Goal: Task Accomplishment & Management: Complete application form

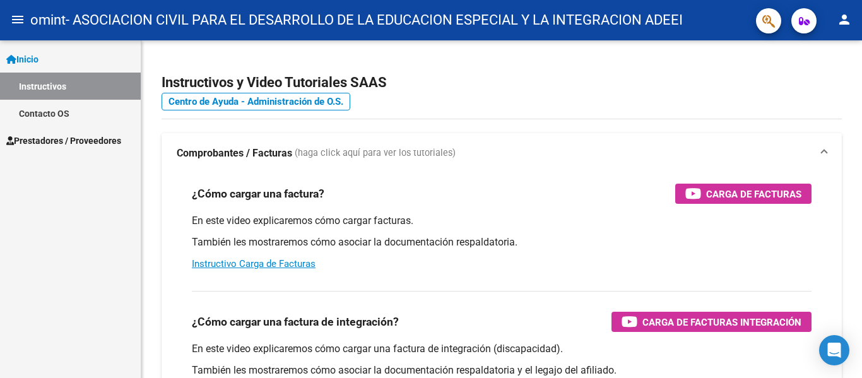
click at [39, 83] on link "Instructivos" at bounding box center [70, 86] width 141 height 27
click at [40, 69] on link "Inicio" at bounding box center [70, 58] width 141 height 27
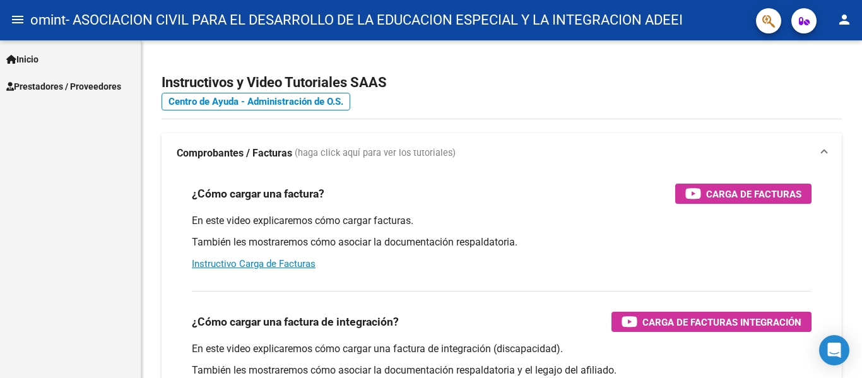
click at [45, 55] on link "Inicio" at bounding box center [70, 58] width 141 height 27
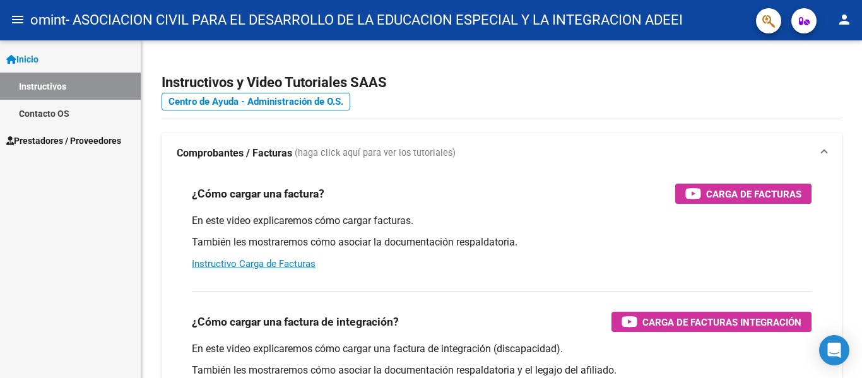
click at [57, 93] on link "Instructivos" at bounding box center [70, 86] width 141 height 27
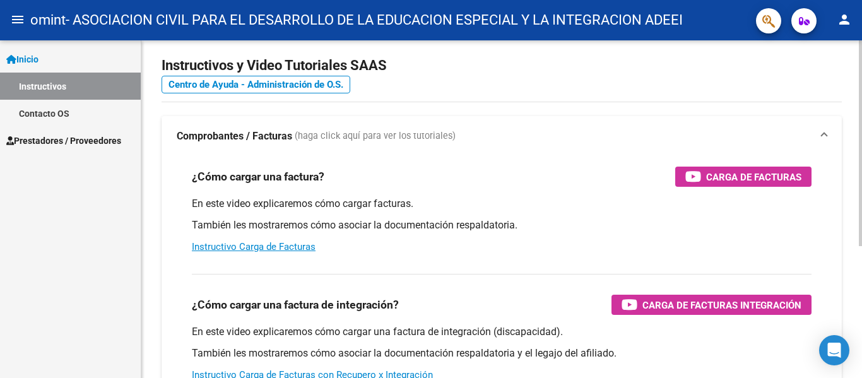
scroll to position [63, 0]
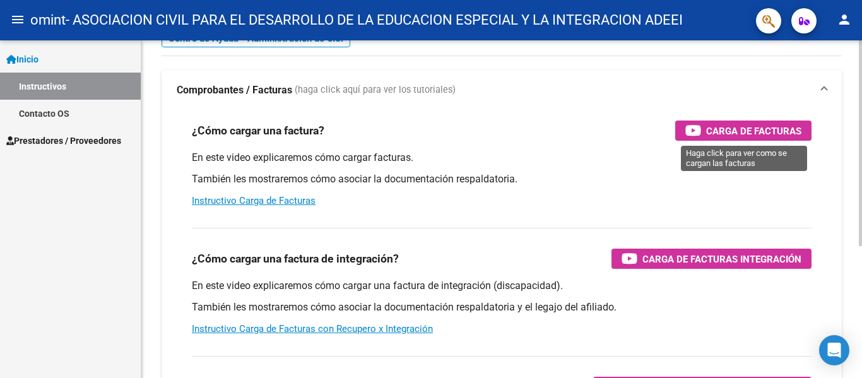
click at [716, 137] on span "Carga de Facturas" at bounding box center [753, 131] width 95 height 16
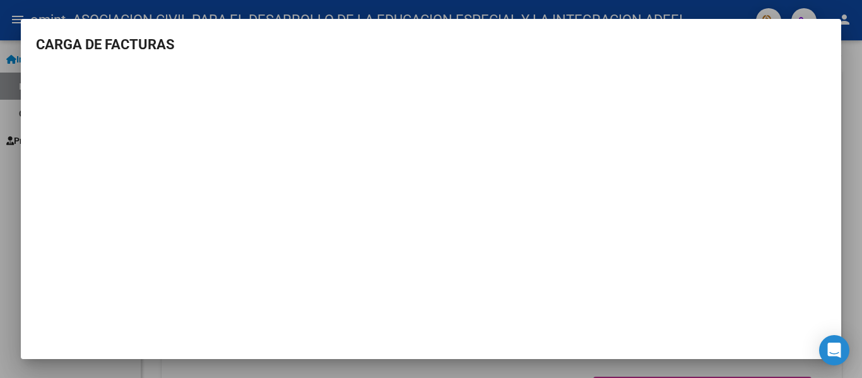
click at [674, 40] on h3 "CARGA DE FACTURAS" at bounding box center [431, 44] width 790 height 21
drag, startPoint x: 853, startPoint y: 190, endPoint x: 766, endPoint y: 221, distance: 92.4
click at [852, 189] on div at bounding box center [431, 189] width 862 height 378
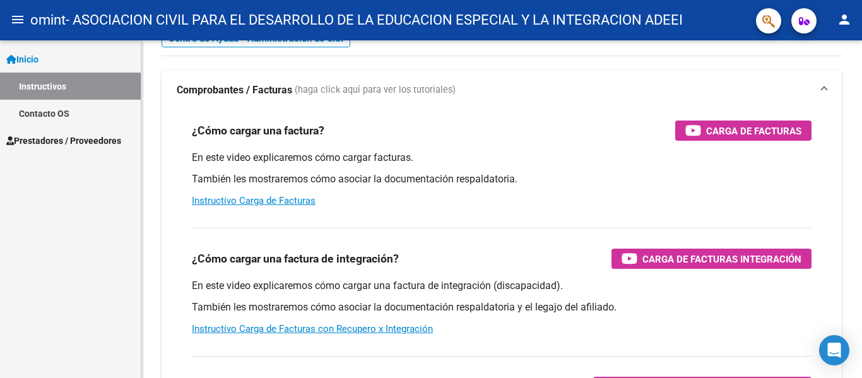
click at [53, 60] on link "Inicio" at bounding box center [70, 58] width 141 height 27
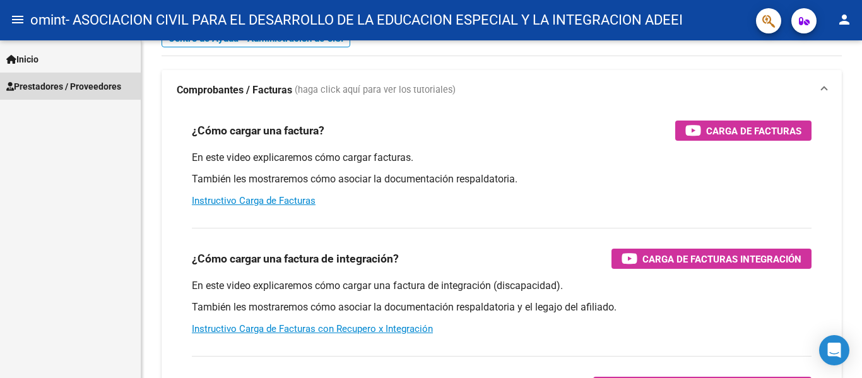
click at [51, 82] on span "Prestadores / Proveedores" at bounding box center [63, 87] width 115 height 14
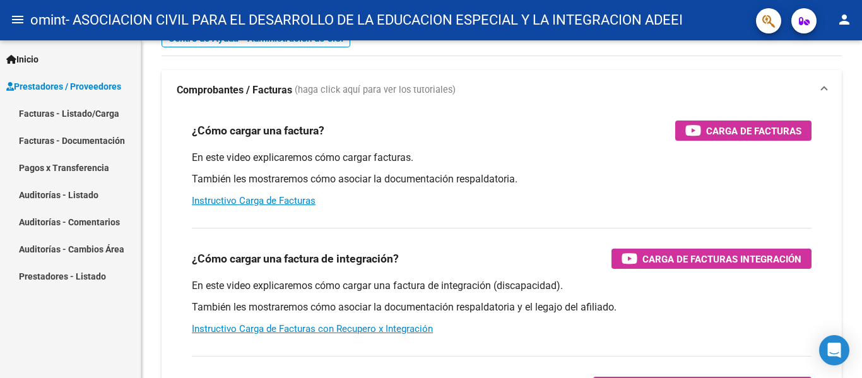
click at [51, 114] on link "Facturas - Listado/Carga" at bounding box center [70, 113] width 141 height 27
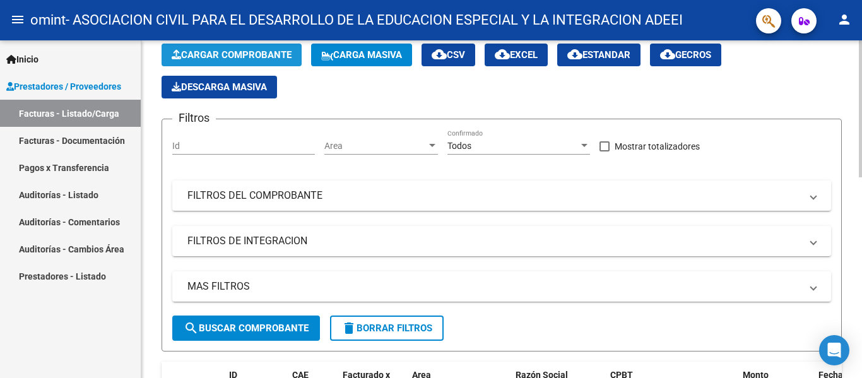
click at [217, 59] on span "Cargar Comprobante" at bounding box center [232, 54] width 120 height 11
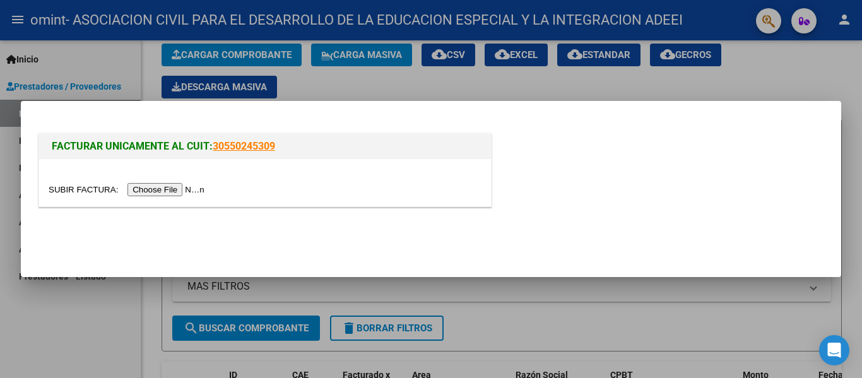
click at [156, 191] on input "file" at bounding box center [129, 189] width 160 height 13
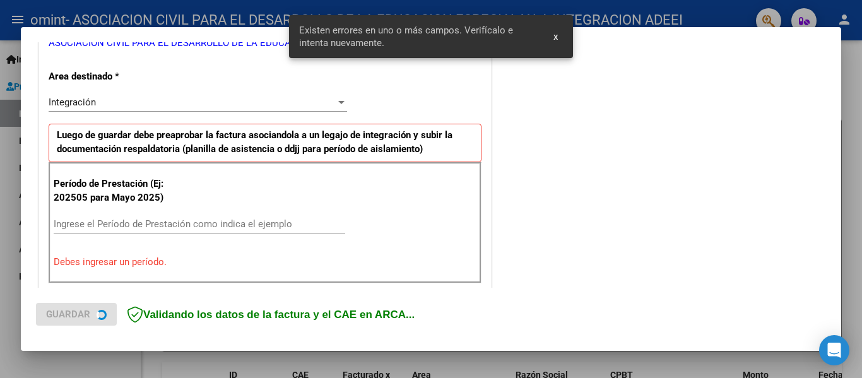
scroll to position [293, 0]
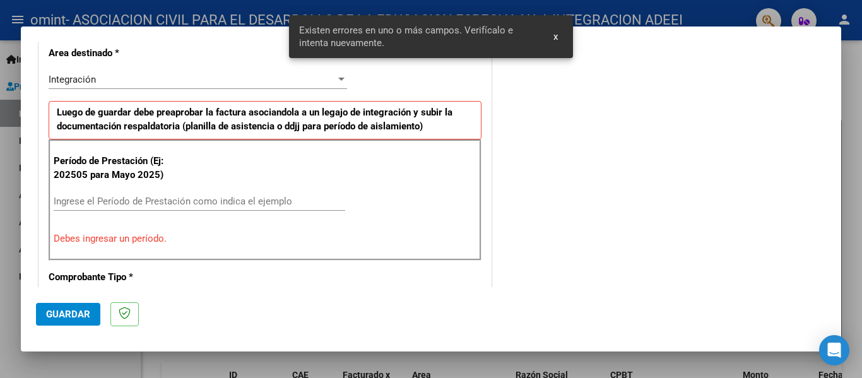
click at [194, 198] on input "Ingrese el Período de Prestación como indica el ejemplo" at bounding box center [200, 201] width 292 height 11
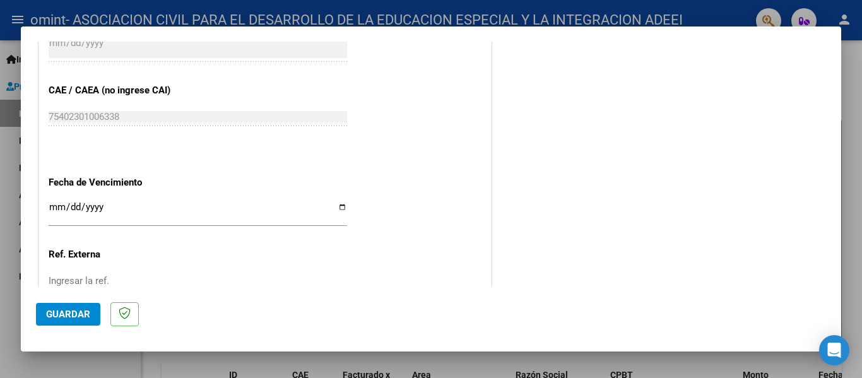
scroll to position [798, 0]
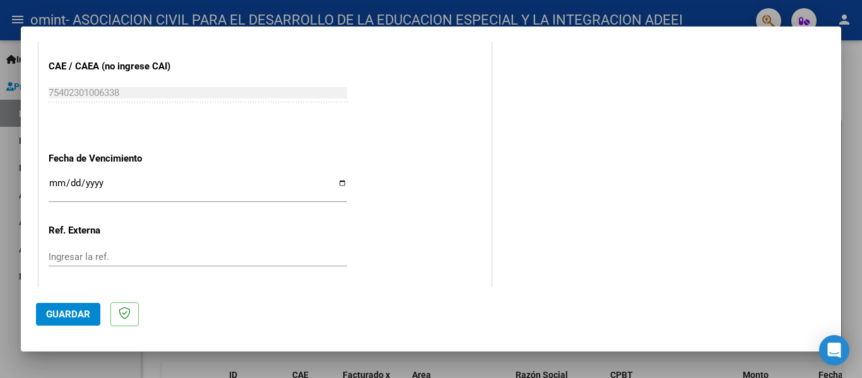
type input "202509"
click at [54, 181] on input "Ingresar la fecha" at bounding box center [198, 188] width 299 height 20
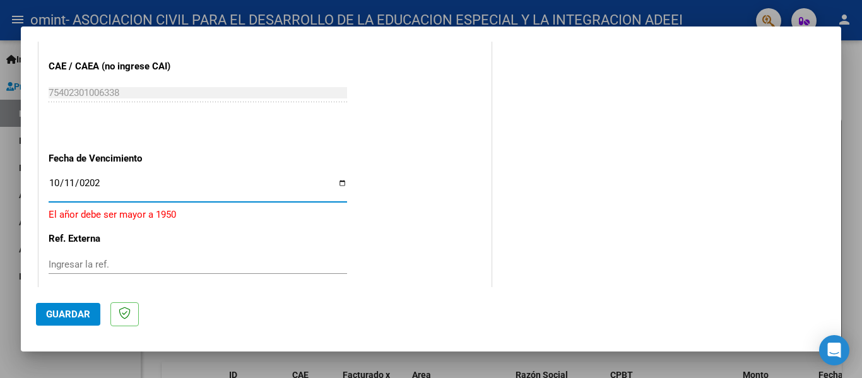
type input "2025-10-11"
click at [79, 315] on span "Guardar" at bounding box center [68, 314] width 44 height 11
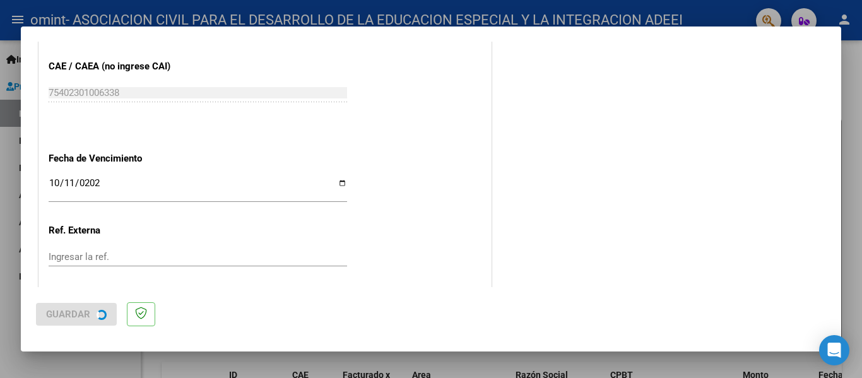
scroll to position [0, 0]
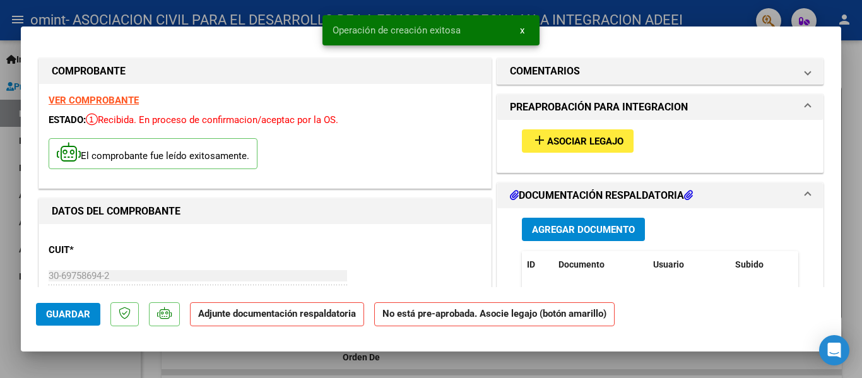
click at [571, 137] on span "Asociar Legajo" at bounding box center [585, 141] width 76 height 11
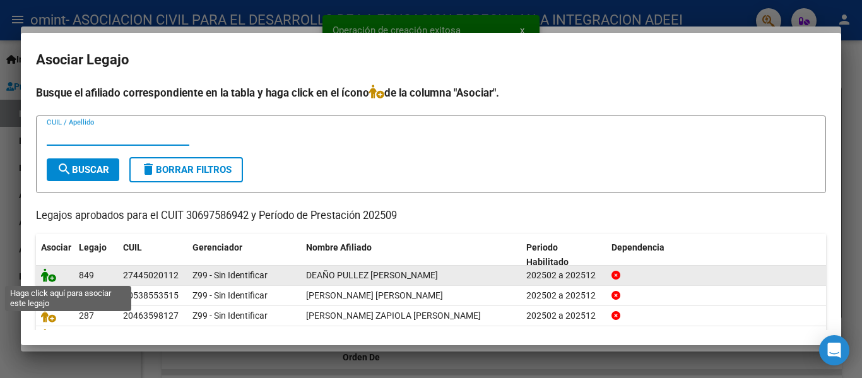
click at [56, 271] on icon at bounding box center [48, 275] width 15 height 14
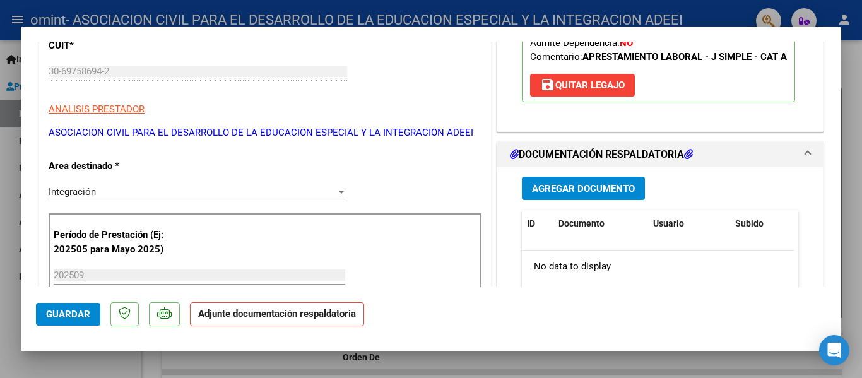
scroll to position [252, 0]
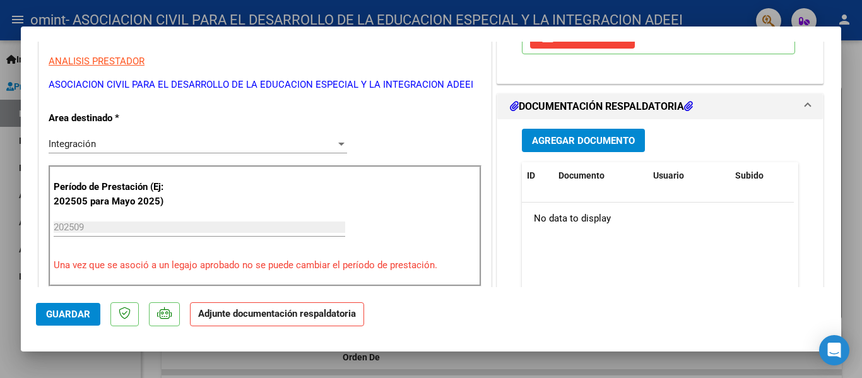
click at [566, 146] on span "Agregar Documento" at bounding box center [583, 140] width 103 height 11
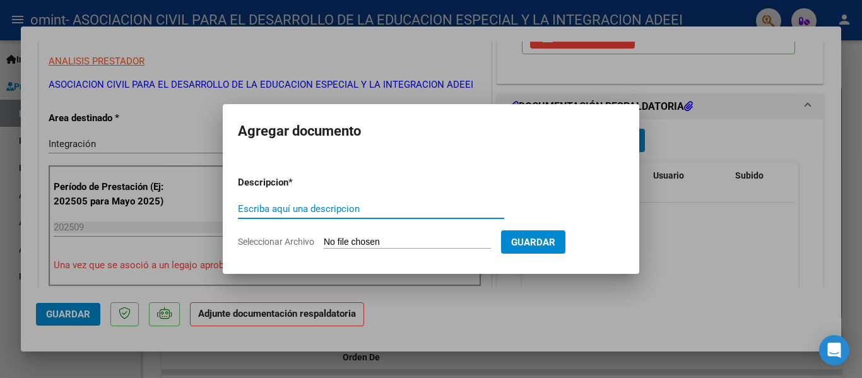
click at [278, 210] on input "Escriba aquí una descripcion" at bounding box center [371, 208] width 266 height 11
type input "planilla"
click at [348, 242] on input "Seleccionar Archivo" at bounding box center [407, 243] width 167 height 12
type input "C:\fakepath\OMINT - DEAÑO PULLEZ GIULIANA 09-2025.pdf"
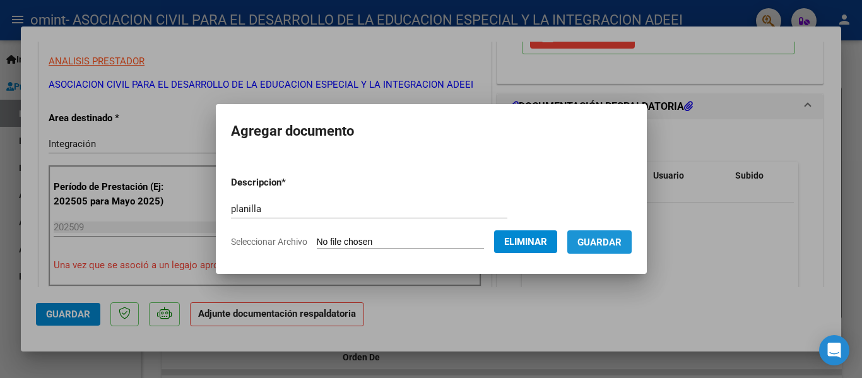
click at [617, 251] on button "Guardar" at bounding box center [599, 241] width 64 height 23
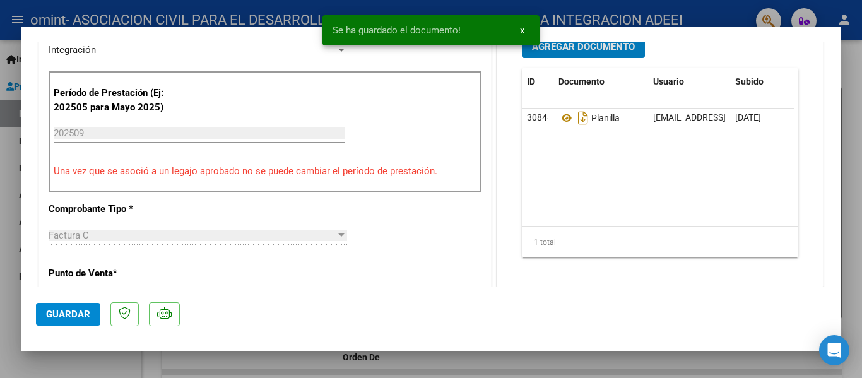
scroll to position [505, 0]
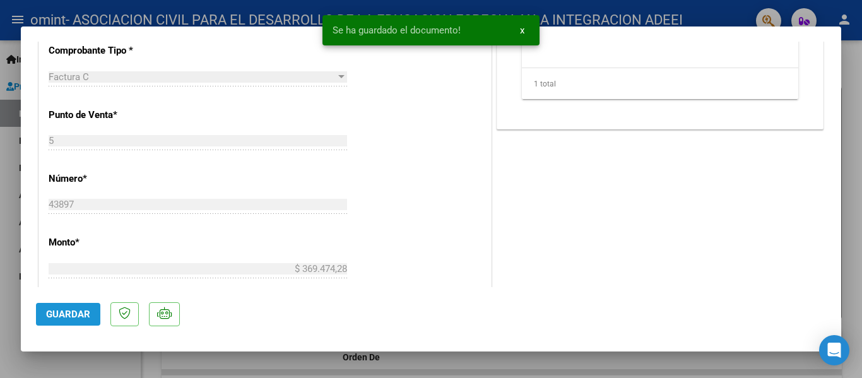
click at [61, 315] on span "Guardar" at bounding box center [68, 314] width 44 height 11
click at [648, 363] on div at bounding box center [431, 189] width 862 height 378
type input "$ 0,00"
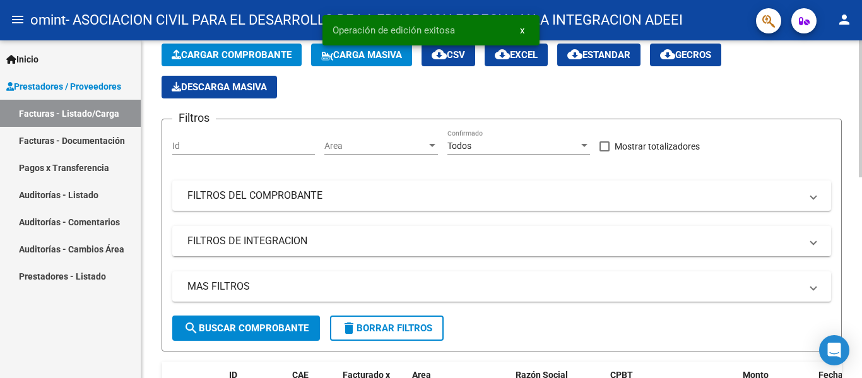
click at [232, 52] on span "Cargar Comprobante" at bounding box center [232, 54] width 120 height 11
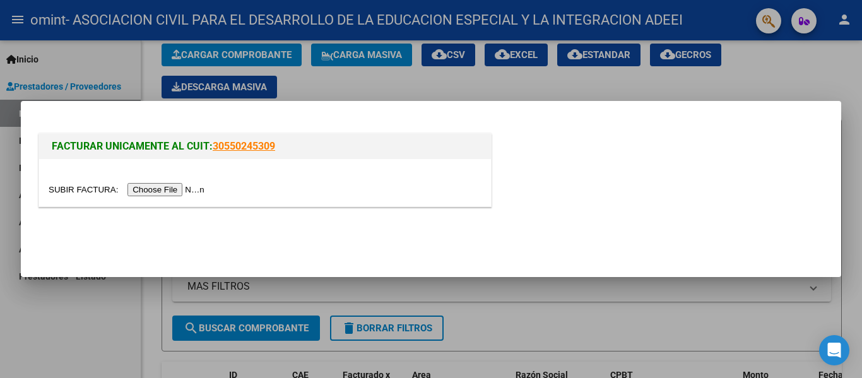
click at [151, 187] on input "file" at bounding box center [129, 189] width 160 height 13
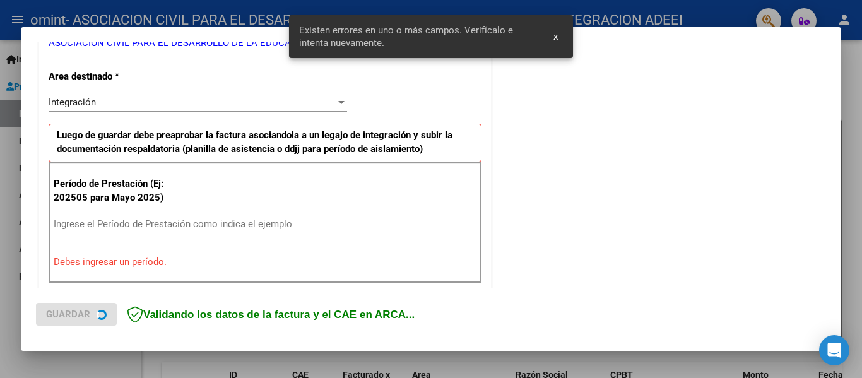
scroll to position [293, 0]
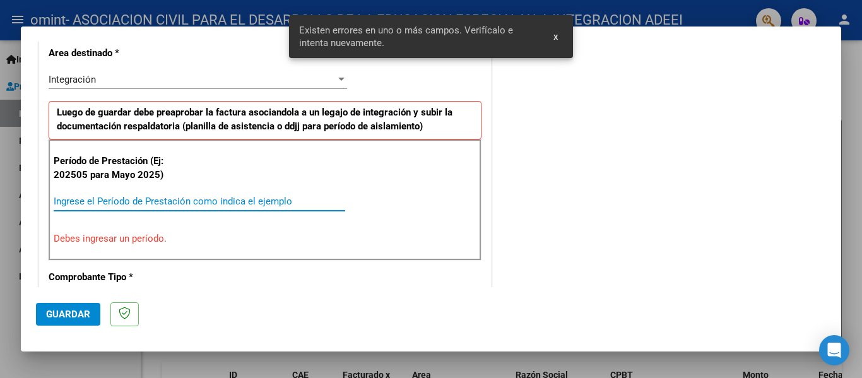
click at [128, 199] on input "Ingrese el Período de Prestación como indica el ejemplo" at bounding box center [200, 201] width 292 height 11
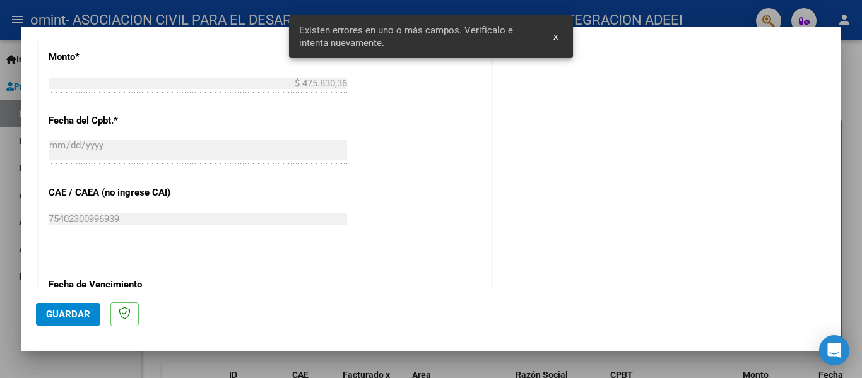
scroll to position [798, 0]
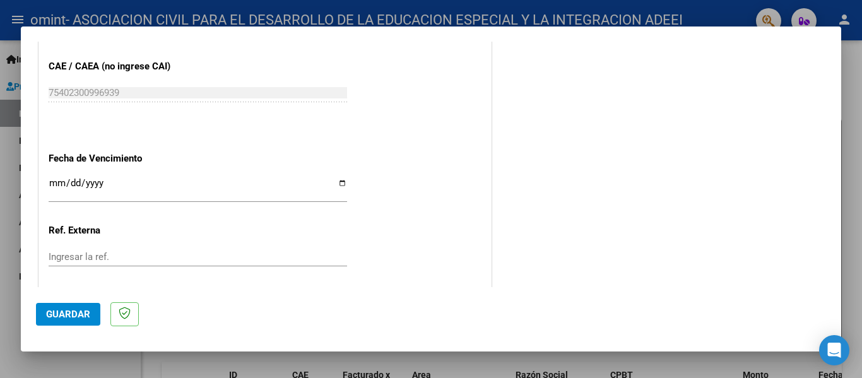
type input "202509"
drag, startPoint x: 54, startPoint y: 182, endPoint x: 44, endPoint y: 177, distance: 11.3
click at [54, 182] on input "Ingresar la fecha" at bounding box center [198, 188] width 299 height 20
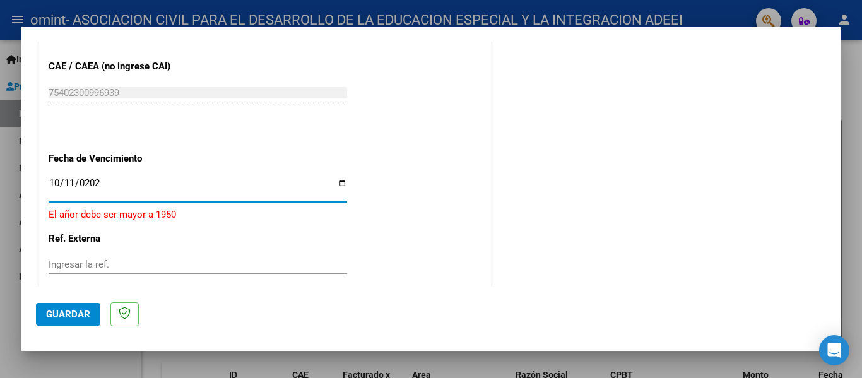
type input "2025-10-11"
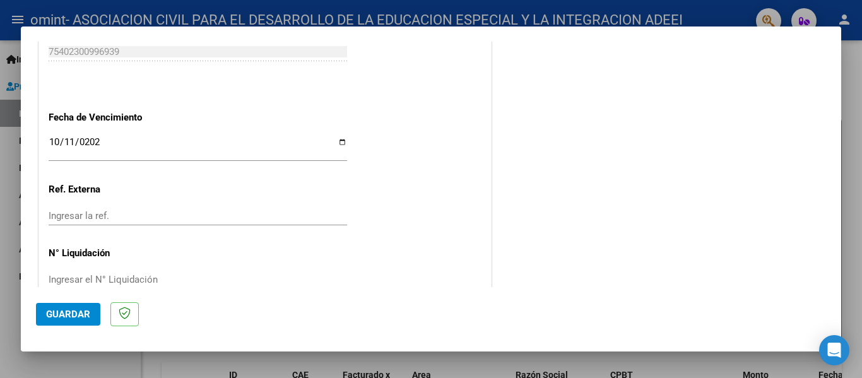
scroll to position [865, 0]
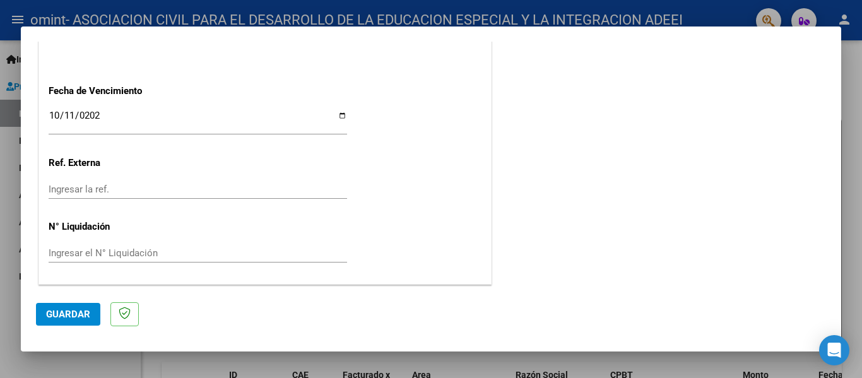
click at [59, 313] on span "Guardar" at bounding box center [68, 314] width 44 height 11
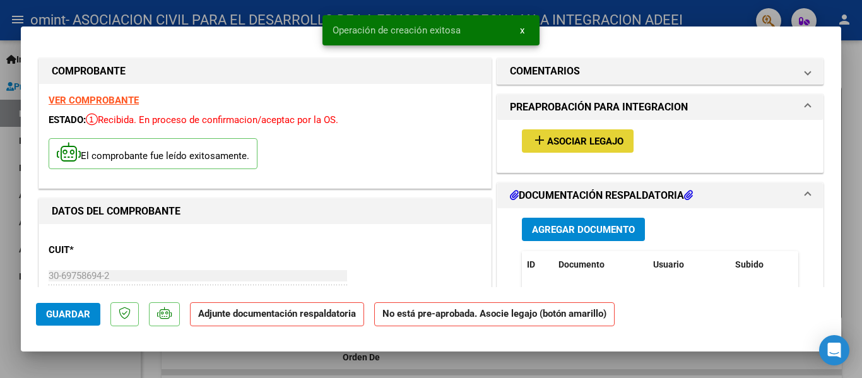
click at [566, 145] on span "Asociar Legajo" at bounding box center [585, 141] width 76 height 11
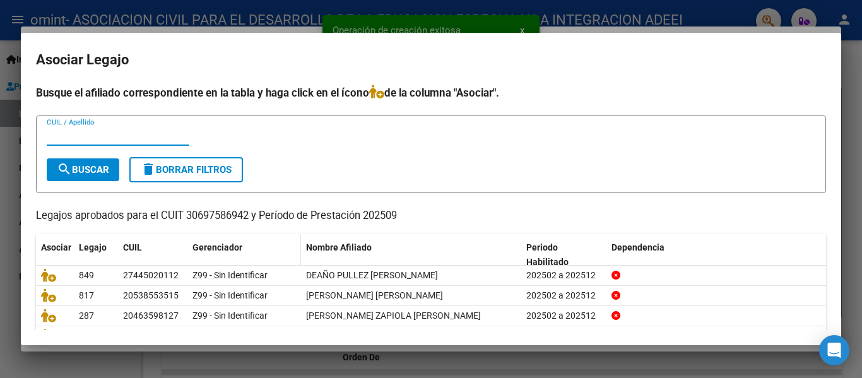
scroll to position [63, 0]
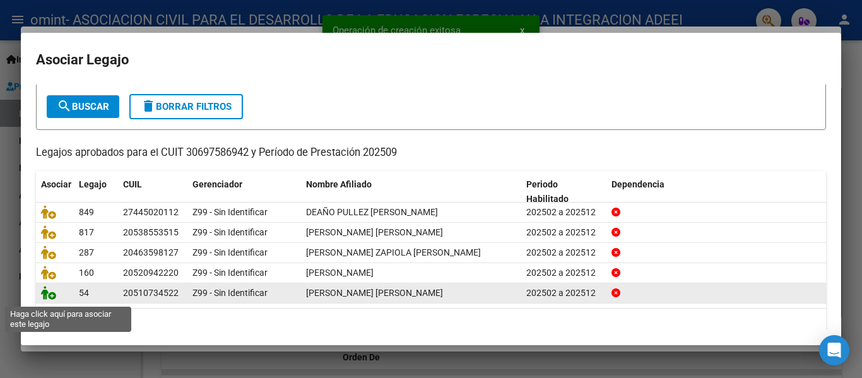
click at [51, 299] on icon at bounding box center [48, 293] width 15 height 14
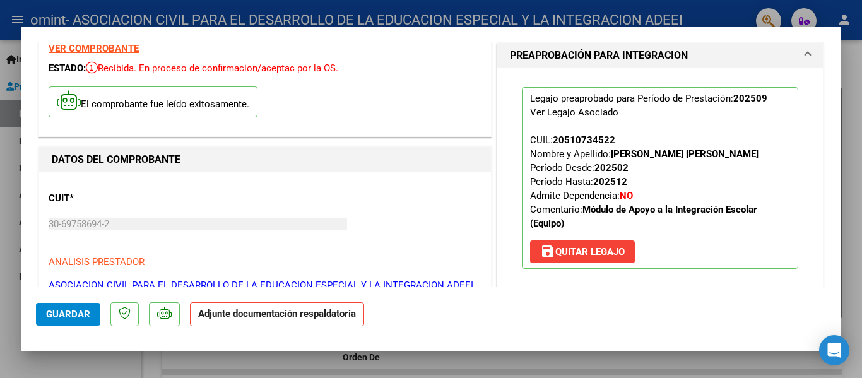
scroll to position [252, 0]
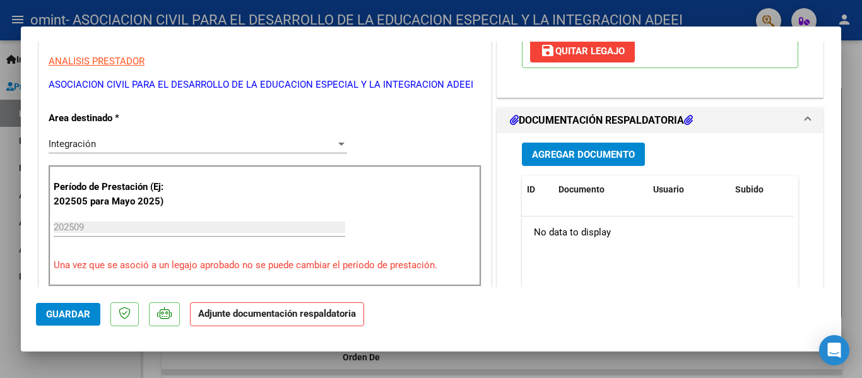
click at [576, 155] on span "Agregar Documento" at bounding box center [583, 154] width 103 height 11
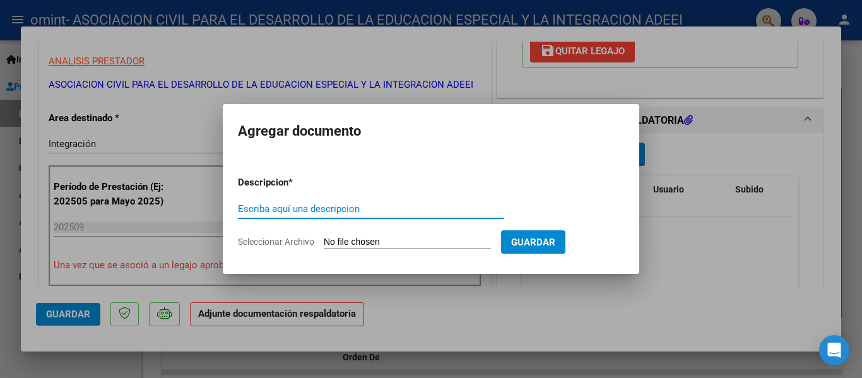
click at [311, 209] on input "Escriba aquí una descripcion" at bounding box center [371, 208] width 266 height 11
type input "planilla"
click at [388, 244] on input "Seleccionar Archivo" at bounding box center [407, 243] width 167 height 12
type input "C:\fakepath\PLANILLA SEPTIEMBRE - FERNANDEZ ETCHETO - TM.pdf"
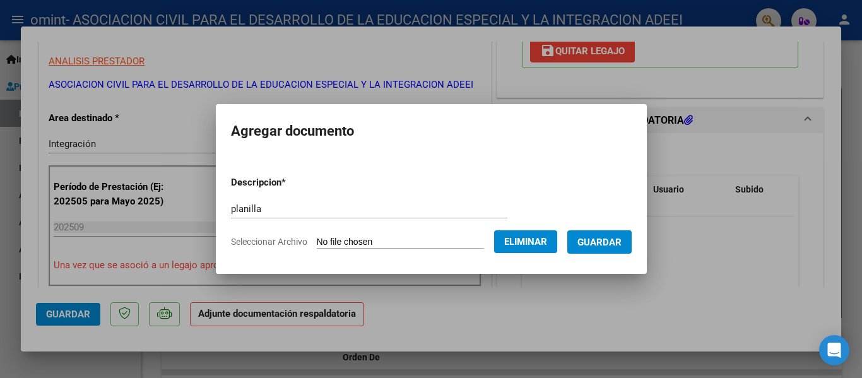
click at [631, 234] on button "Guardar" at bounding box center [599, 241] width 64 height 23
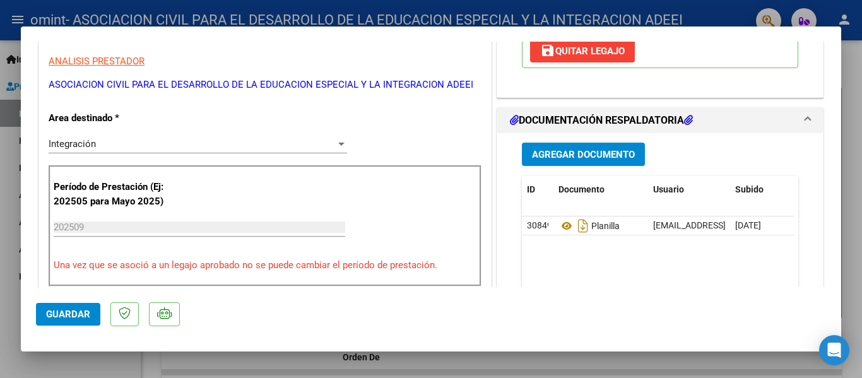
click at [45, 312] on button "Guardar" at bounding box center [68, 314] width 64 height 23
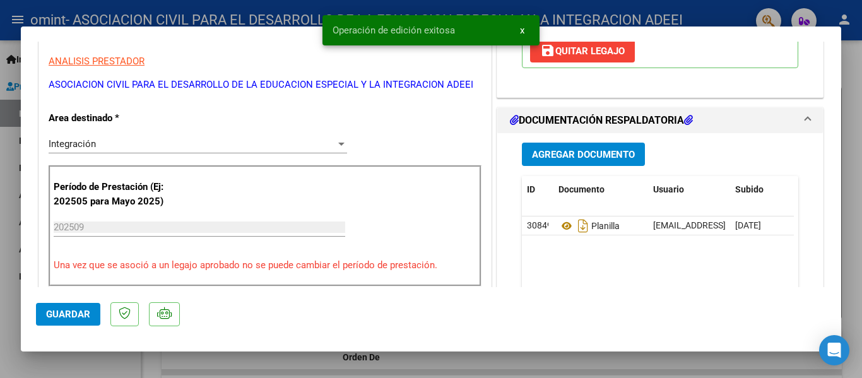
click at [620, 359] on div at bounding box center [431, 189] width 862 height 378
type input "$ 0,00"
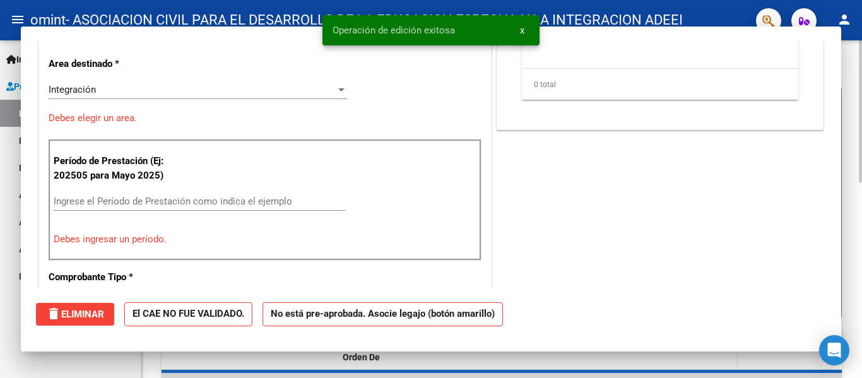
scroll to position [214, 0]
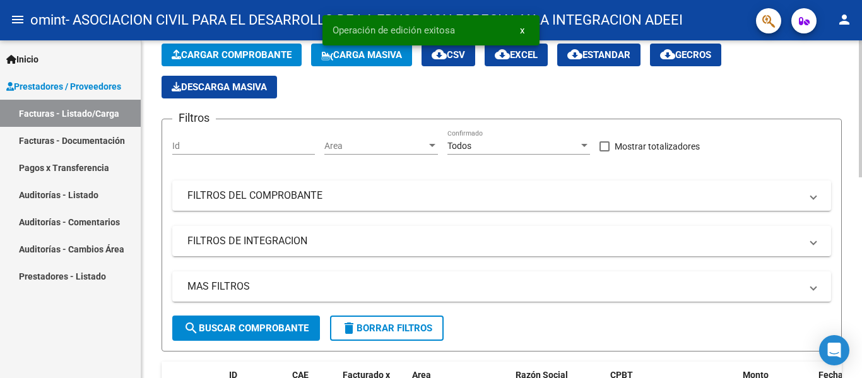
click at [247, 56] on span "Cargar Comprobante" at bounding box center [232, 54] width 120 height 11
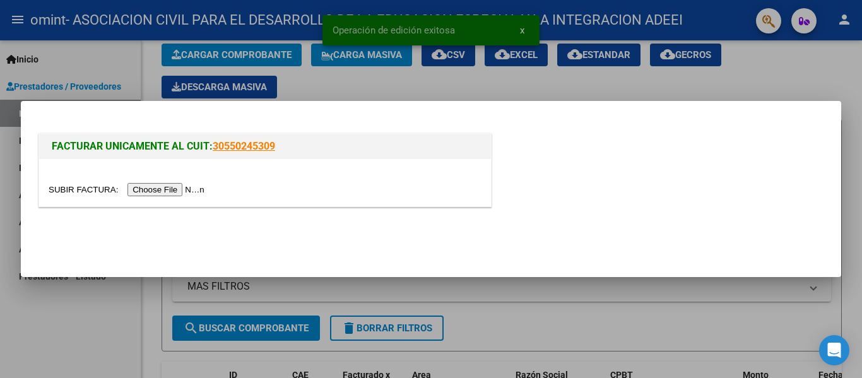
click at [194, 186] on input "file" at bounding box center [129, 189] width 160 height 13
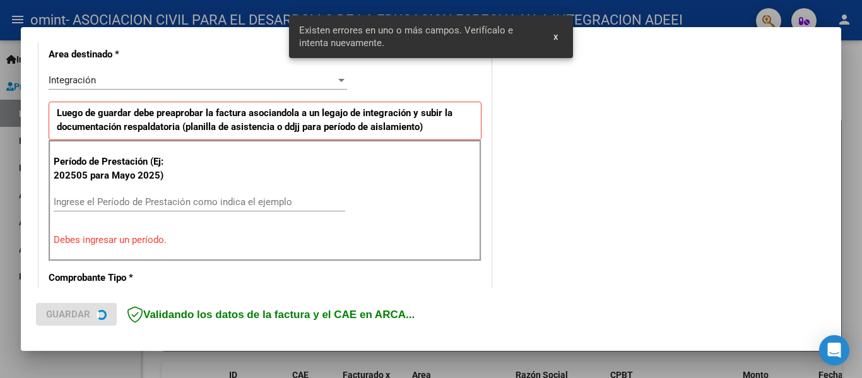
scroll to position [356, 0]
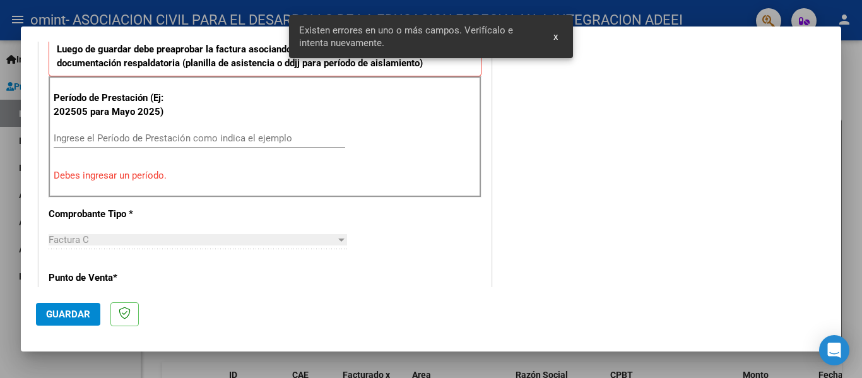
click at [123, 131] on div "Ingrese el Período de Prestación como indica el ejemplo" at bounding box center [200, 138] width 292 height 19
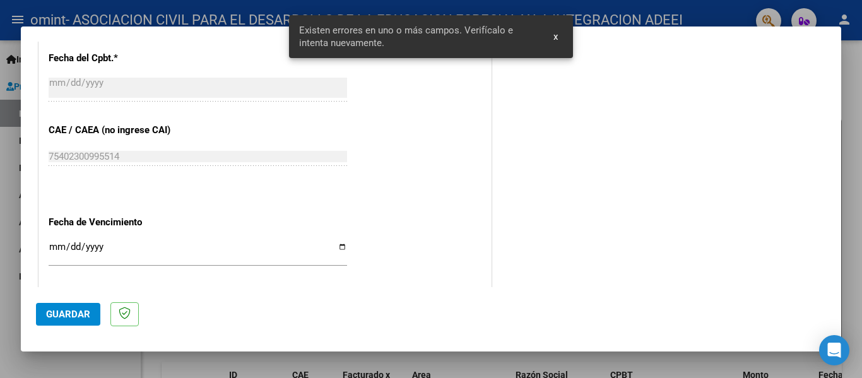
scroll to position [735, 0]
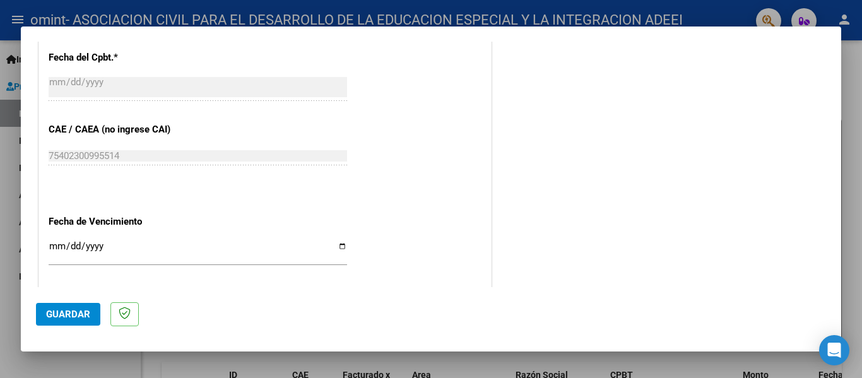
type input "202509"
click at [54, 243] on input "Ingresar la fecha" at bounding box center [198, 251] width 299 height 20
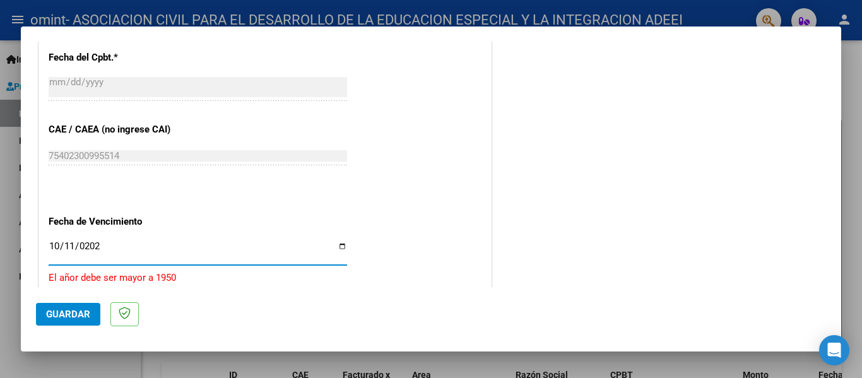
type input "2025-10-11"
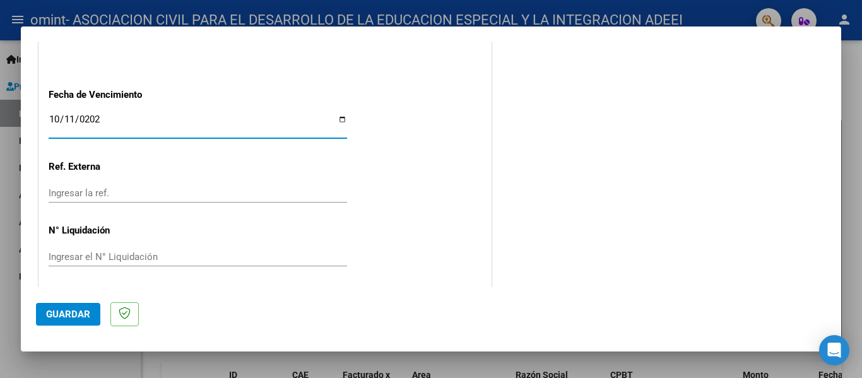
scroll to position [865, 0]
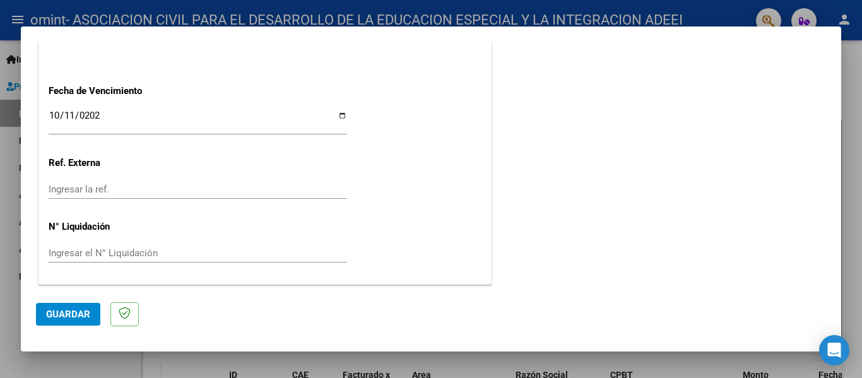
click at [61, 328] on mat-dialog-actions "Guardar" at bounding box center [431, 312] width 790 height 50
click at [64, 310] on span "Guardar" at bounding box center [68, 314] width 44 height 11
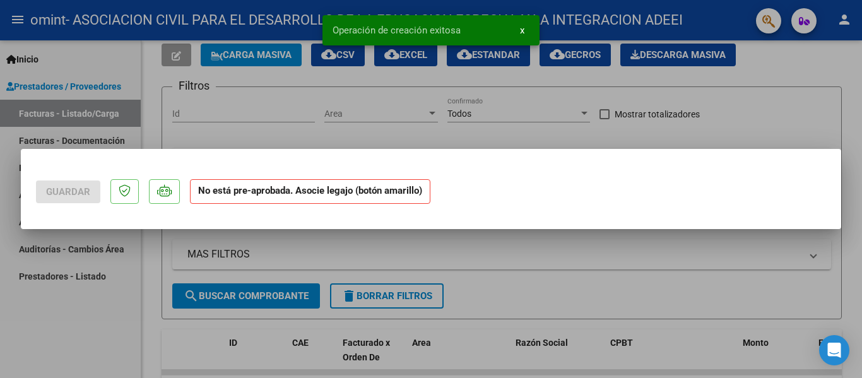
scroll to position [0, 0]
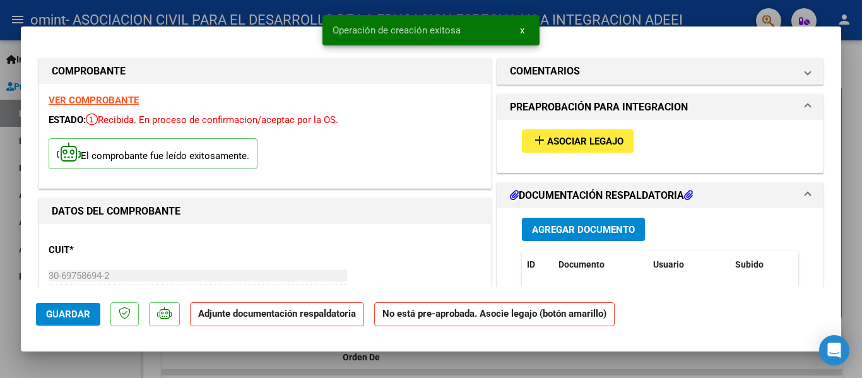
click at [566, 146] on span "Asociar Legajo" at bounding box center [585, 141] width 76 height 11
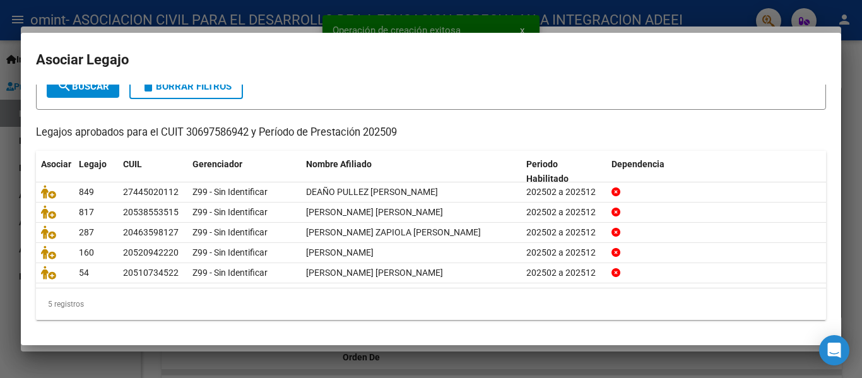
scroll to position [86, 0]
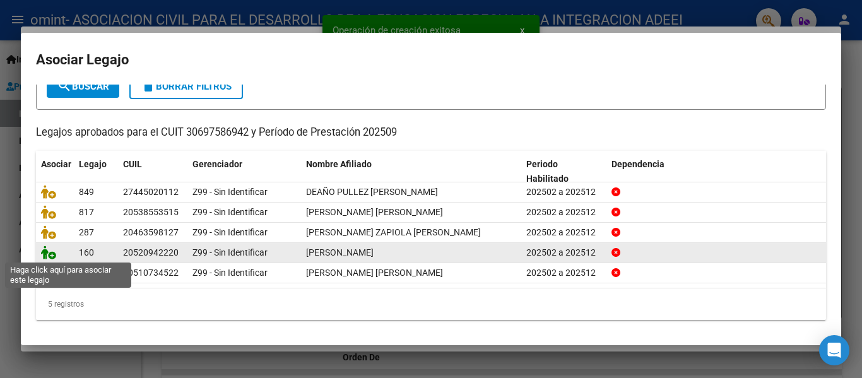
click at [50, 252] on icon at bounding box center [48, 253] width 15 height 14
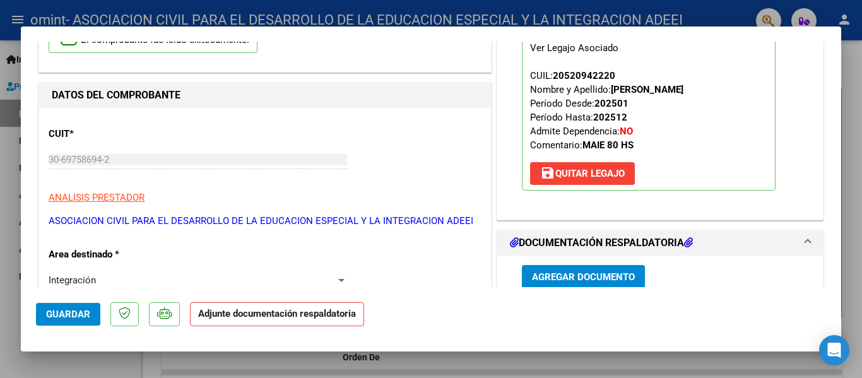
scroll to position [126, 0]
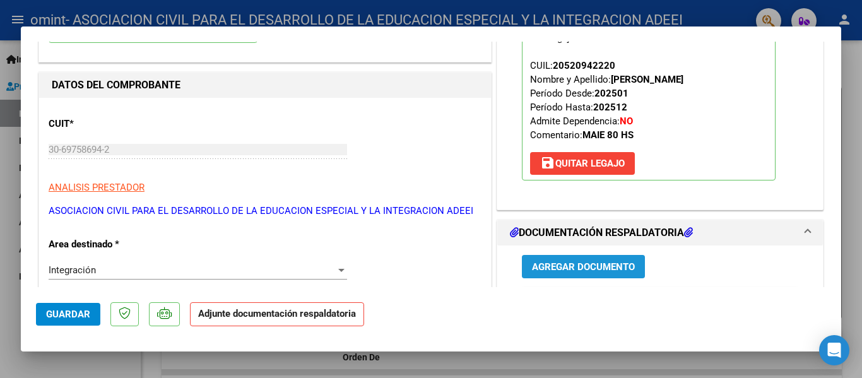
click at [543, 264] on span "Agregar Documento" at bounding box center [583, 266] width 103 height 11
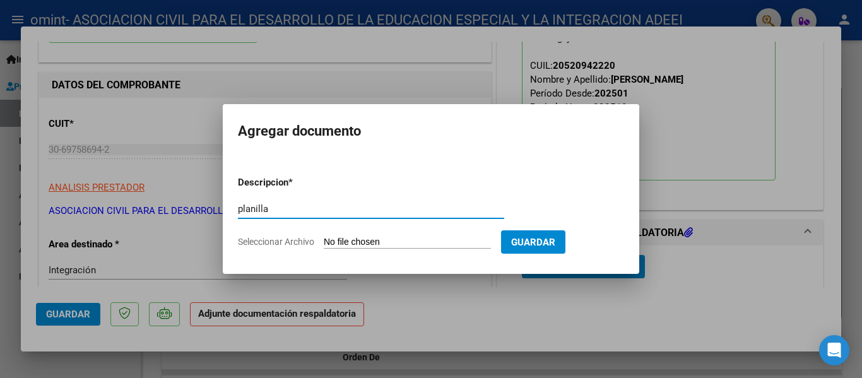
type input "planilla"
click at [403, 244] on input "Seleccionar Archivo" at bounding box center [407, 243] width 167 height 12
type input "C:\fakepath\planilla septiembre - Gachie Felipe -TM.pdf"
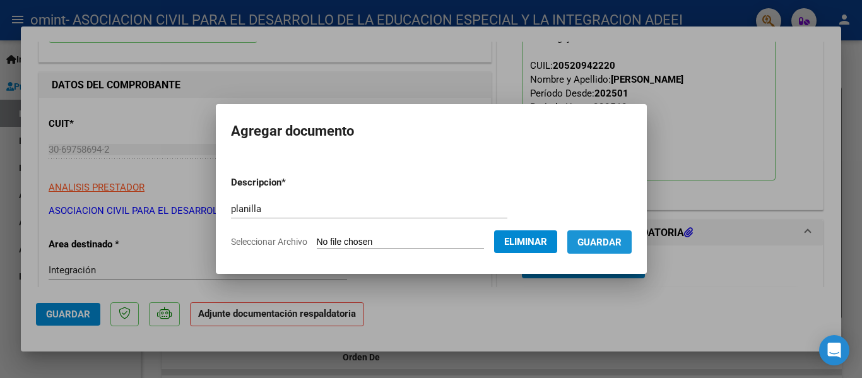
click at [616, 249] on button "Guardar" at bounding box center [599, 241] width 64 height 23
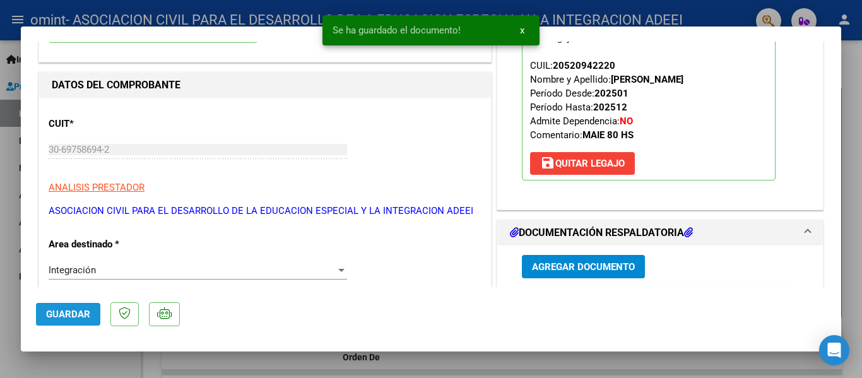
drag, startPoint x: 68, startPoint y: 316, endPoint x: 78, endPoint y: 312, distance: 10.0
click at [68, 316] on span "Guardar" at bounding box center [68, 314] width 44 height 11
click at [407, 357] on div at bounding box center [431, 189] width 862 height 378
type input "$ 0,00"
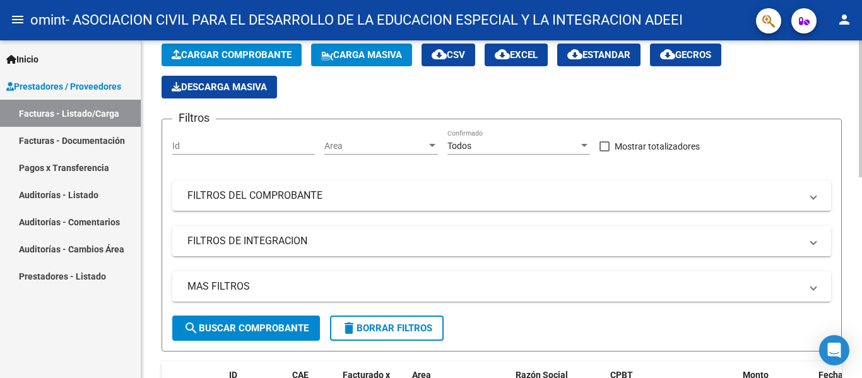
click at [233, 58] on span "Cargar Comprobante" at bounding box center [232, 54] width 120 height 11
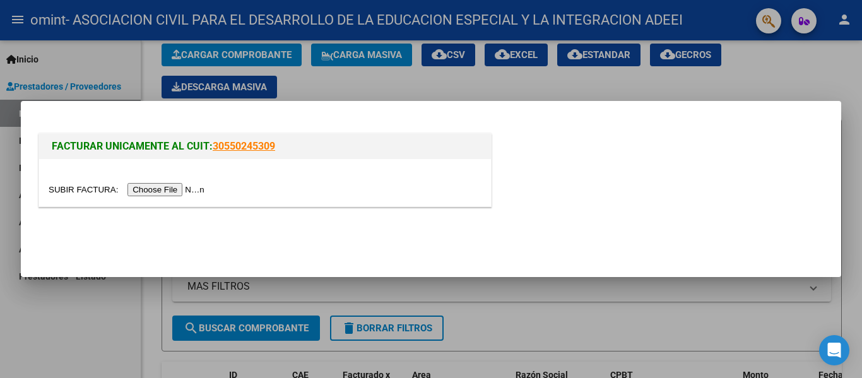
click at [169, 188] on input "file" at bounding box center [129, 189] width 160 height 13
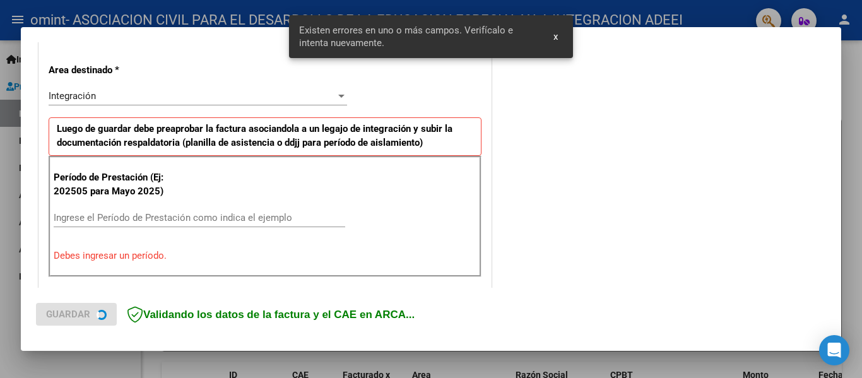
scroll to position [293, 0]
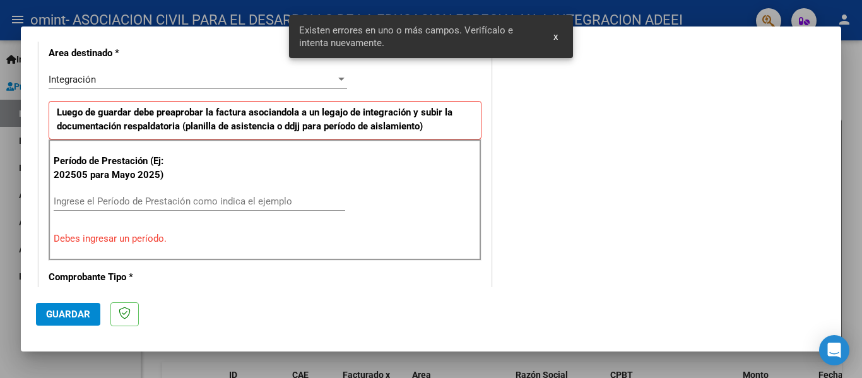
click at [121, 205] on input "Ingrese el Período de Prestación como indica el ejemplo" at bounding box center [200, 201] width 292 height 11
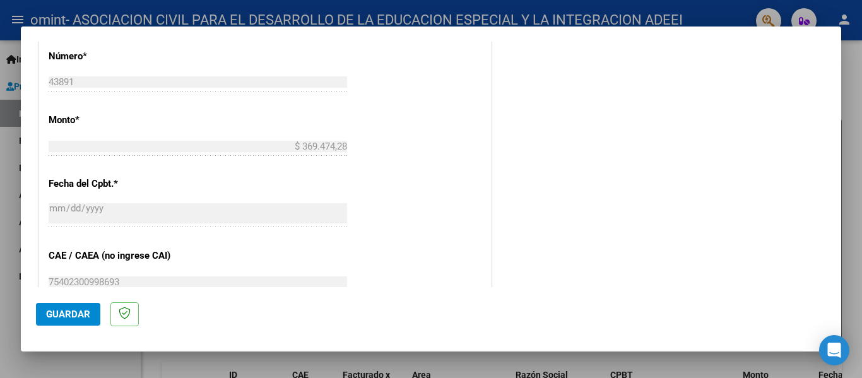
scroll to position [735, 0]
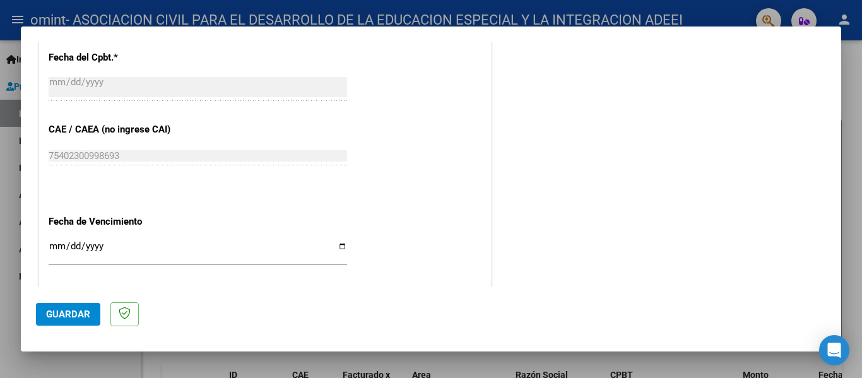
type input "202509"
click at [57, 244] on input "Ingresar la fecha" at bounding box center [198, 251] width 299 height 20
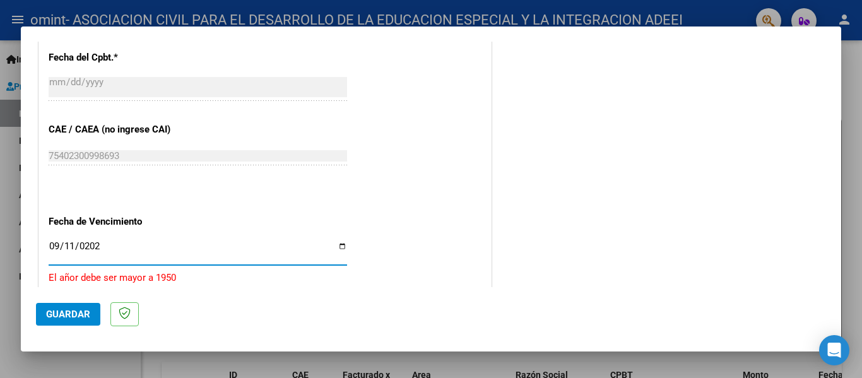
type input "2025-09-11"
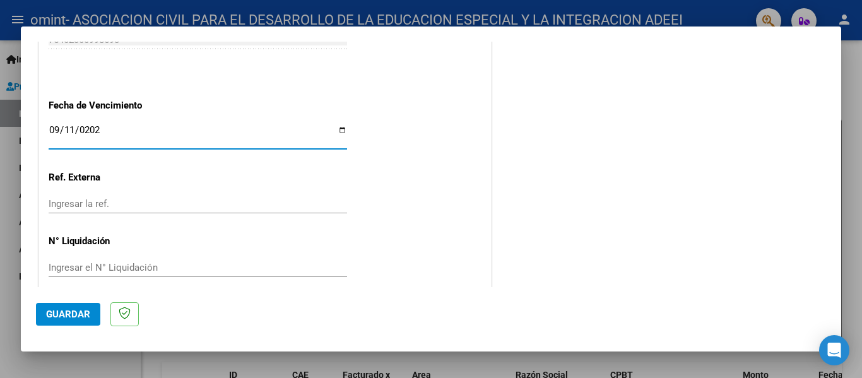
scroll to position [865, 0]
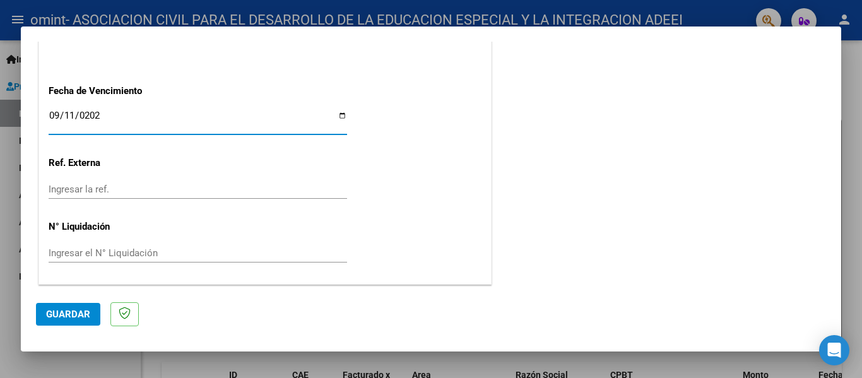
click at [80, 316] on span "Guardar" at bounding box center [68, 314] width 44 height 11
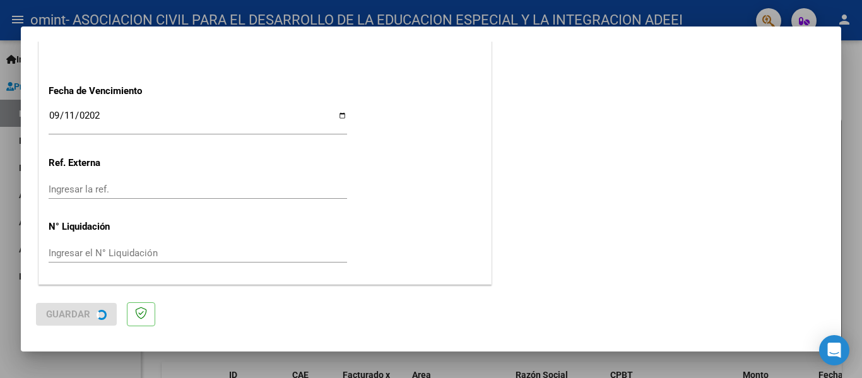
scroll to position [0, 0]
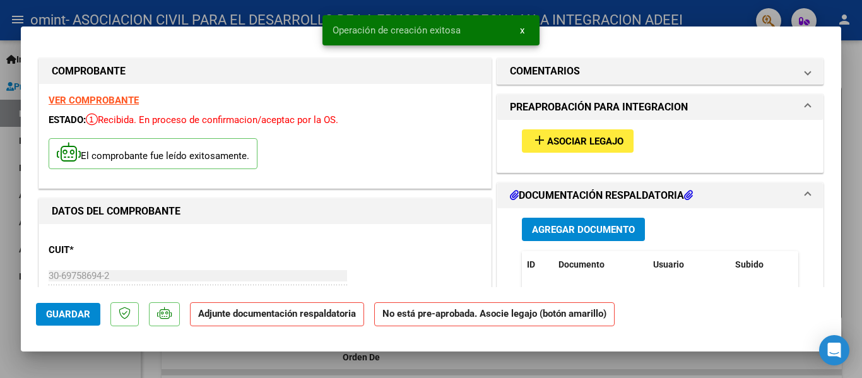
click at [593, 147] on span "Asociar Legajo" at bounding box center [585, 141] width 76 height 11
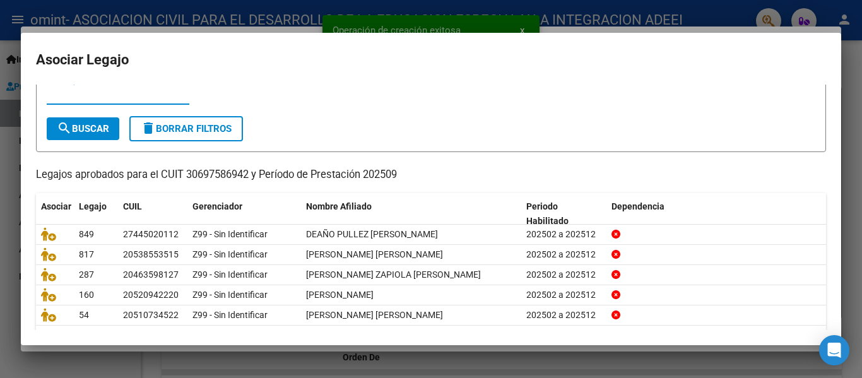
scroll to position [63, 0]
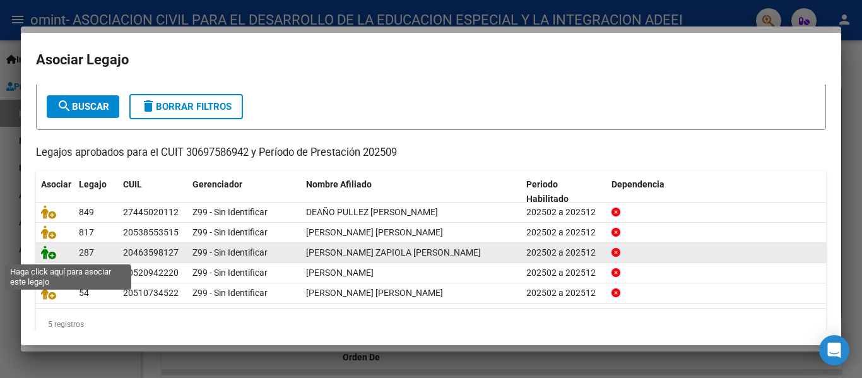
click at [54, 254] on icon at bounding box center [48, 253] width 15 height 14
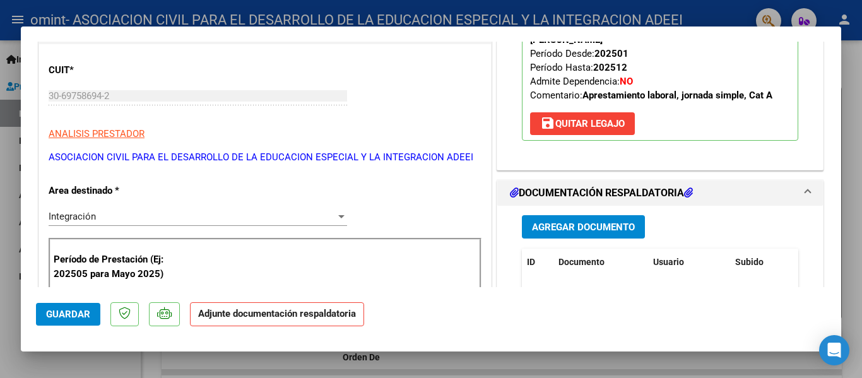
scroll to position [189, 0]
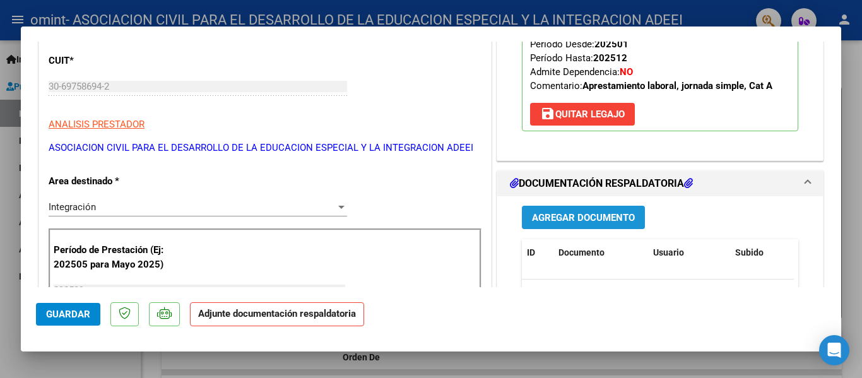
click at [552, 217] on span "Agregar Documento" at bounding box center [583, 217] width 103 height 11
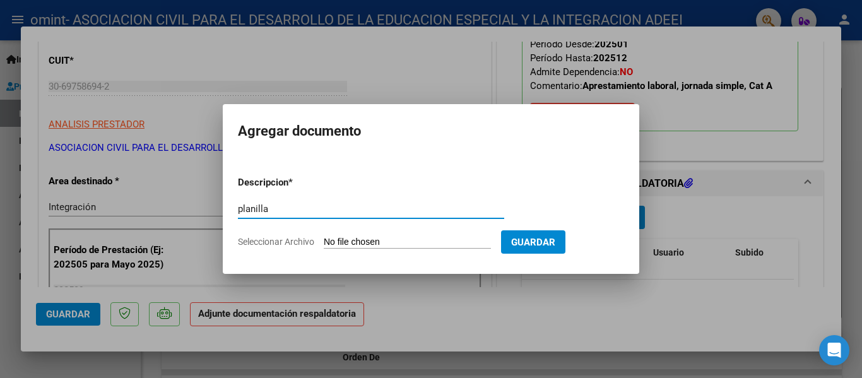
type input "planilla"
click at [429, 227] on div "planilla Escriba aquí una descripcion" at bounding box center [371, 214] width 266 height 31
click at [418, 242] on input "Seleccionar Archivo" at bounding box center [407, 243] width 167 height 12
type input "C:\fakepath\OMINT - GIMENEZ ZAPIOLA BAUTISTA 09-2025.pdf"
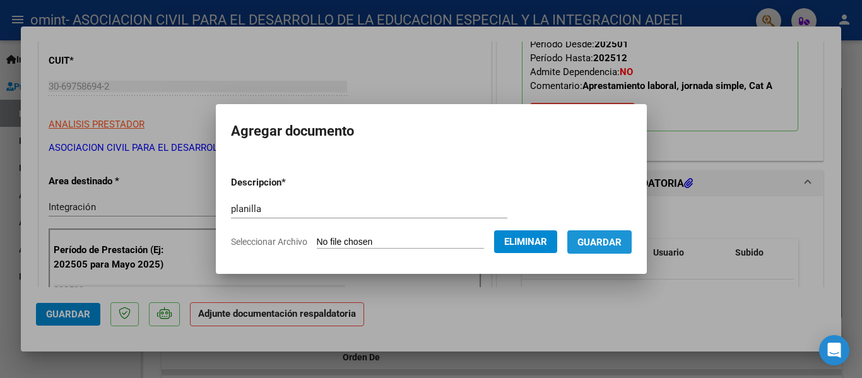
drag, startPoint x: 643, startPoint y: 245, endPoint x: 635, endPoint y: 245, distance: 7.6
click at [632, 245] on button "Guardar" at bounding box center [599, 241] width 64 height 23
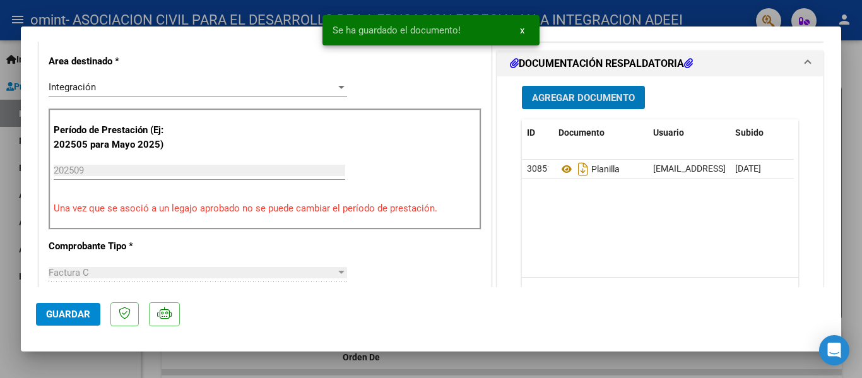
scroll to position [505, 0]
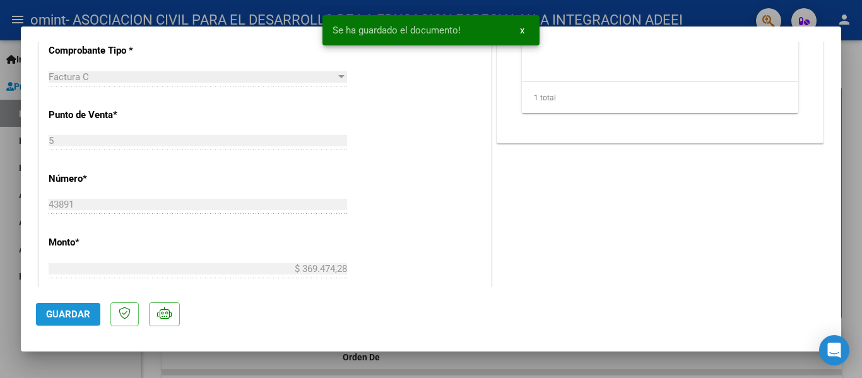
click at [69, 311] on span "Guardar" at bounding box center [68, 314] width 44 height 11
click at [633, 362] on div at bounding box center [431, 189] width 862 height 378
type input "$ 0,00"
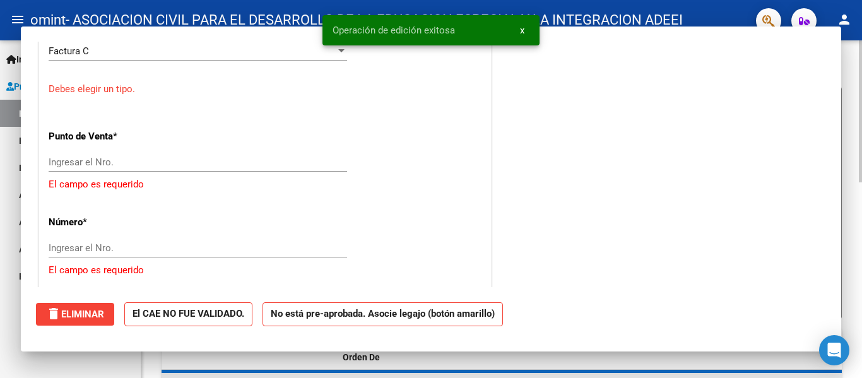
scroll to position [479, 0]
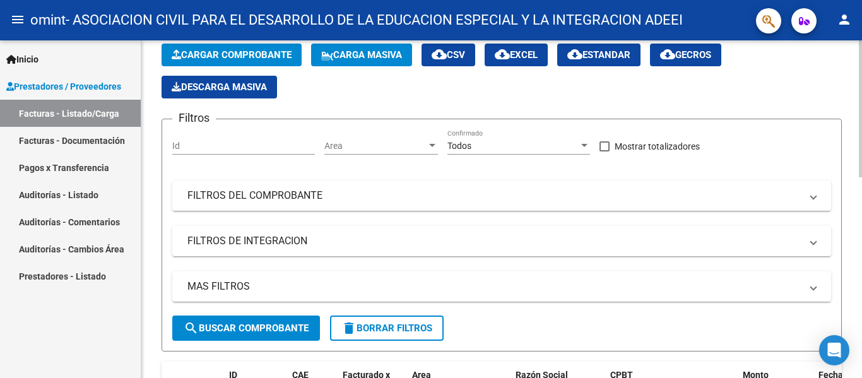
drag, startPoint x: 704, startPoint y: 98, endPoint x: 522, endPoint y: 72, distance: 183.6
click at [704, 98] on div "Cargar Comprobante Carga Masiva cloud_download CSV cloud_download EXCEL cloud_d…" at bounding box center [502, 71] width 680 height 55
click at [217, 49] on button "Cargar Comprobante" at bounding box center [232, 55] width 140 height 23
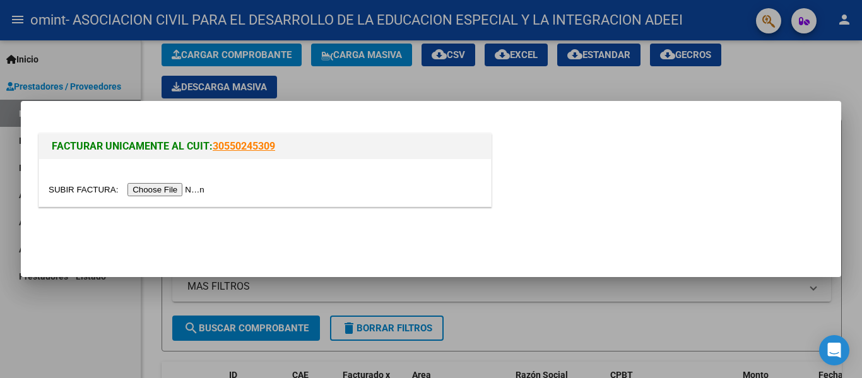
click at [193, 187] on input "file" at bounding box center [129, 189] width 160 height 13
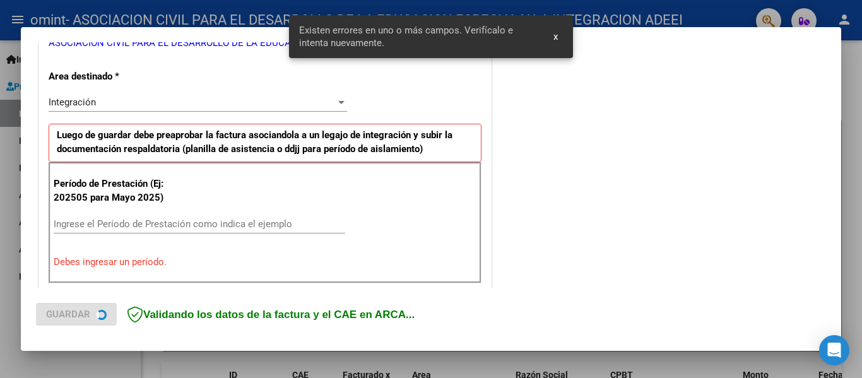
scroll to position [293, 0]
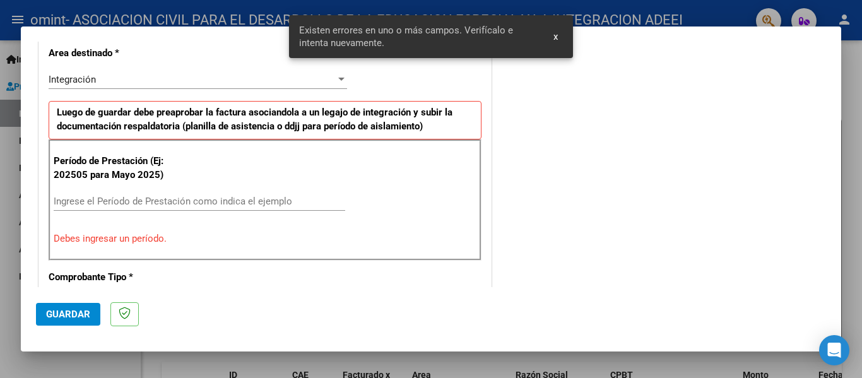
click at [224, 197] on input "Ingrese el Período de Prestación como indica el ejemplo" at bounding box center [200, 201] width 292 height 11
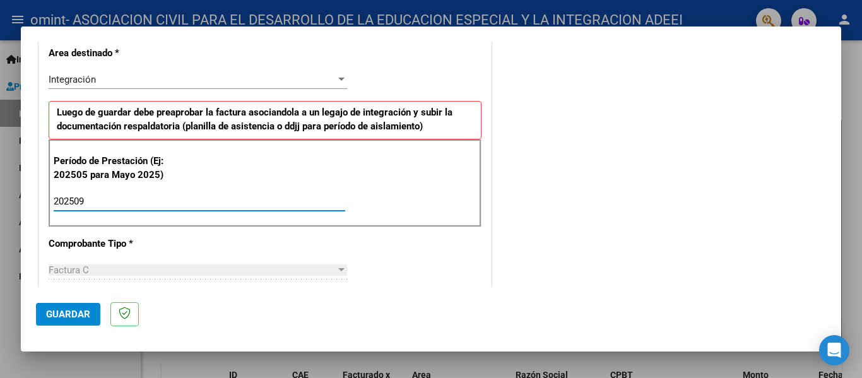
type input "202509"
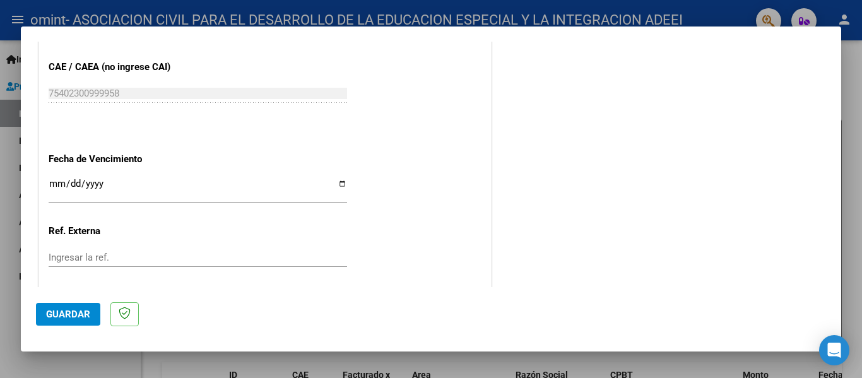
scroll to position [798, 0]
click at [52, 189] on input "Ingresar la fecha" at bounding box center [198, 188] width 299 height 20
click at [73, 182] on input "Ingresar la fecha" at bounding box center [198, 188] width 299 height 20
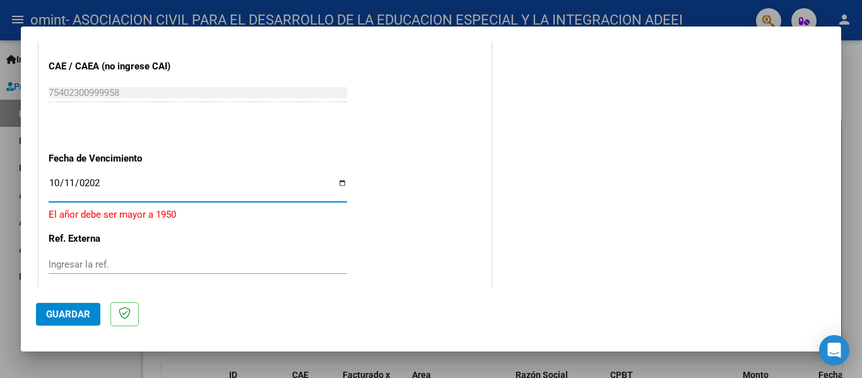
type input "2025-10-11"
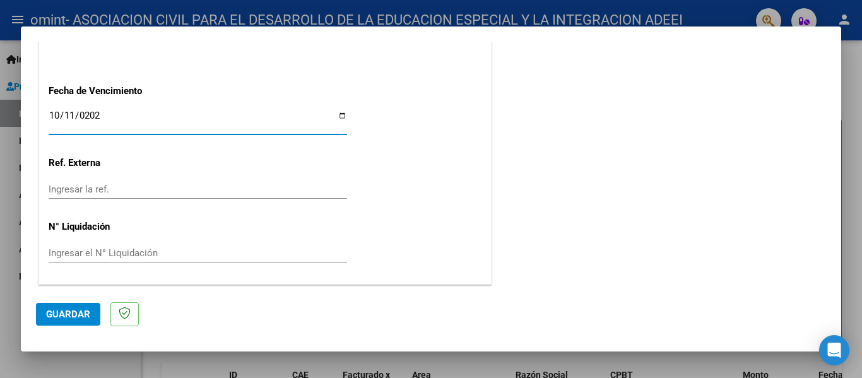
click at [71, 313] on span "Guardar" at bounding box center [68, 314] width 44 height 11
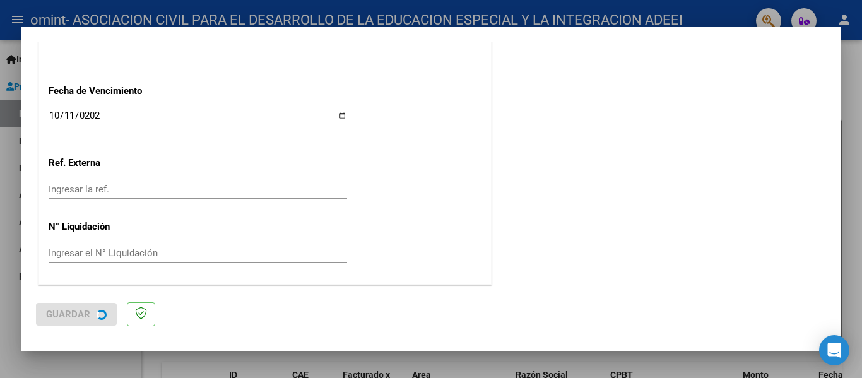
scroll to position [0, 0]
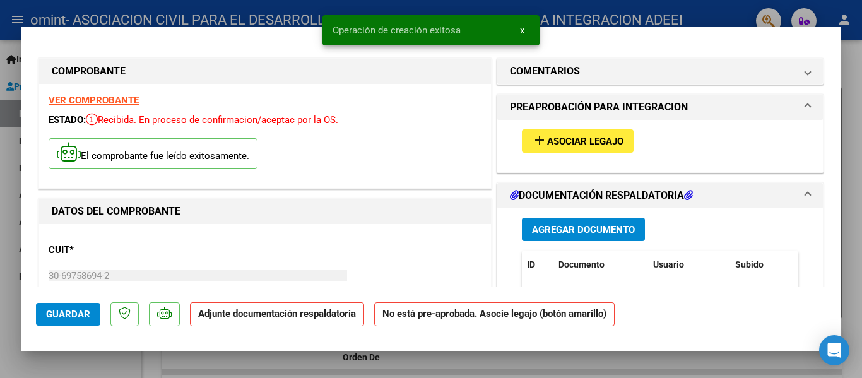
click at [586, 141] on span "Asociar Legajo" at bounding box center [585, 141] width 76 height 11
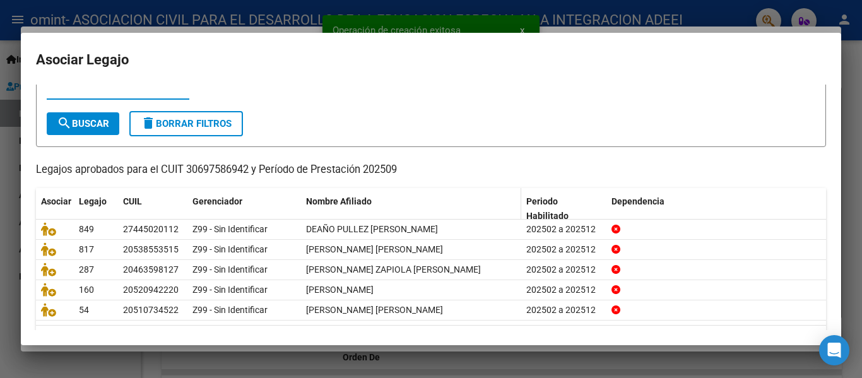
scroll to position [86, 0]
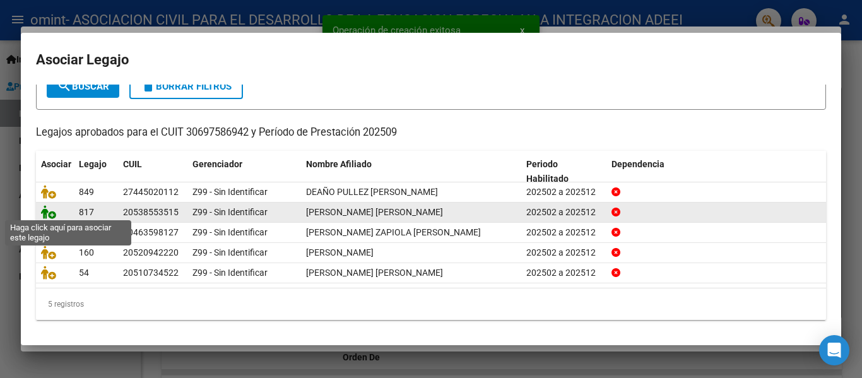
click at [50, 215] on icon at bounding box center [48, 212] width 15 height 14
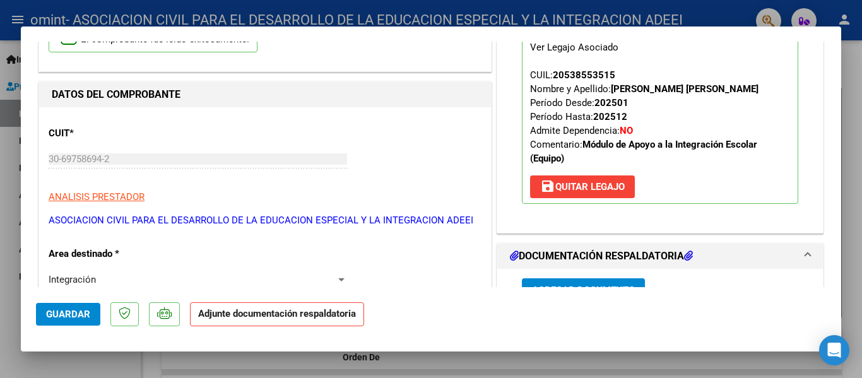
scroll to position [252, 0]
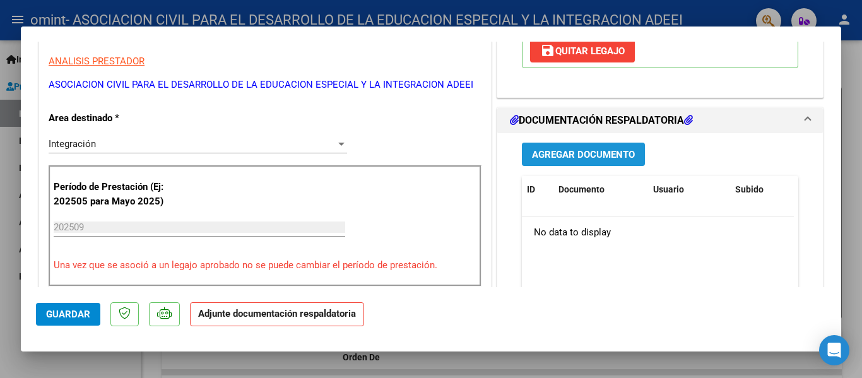
click at [585, 157] on span "Agregar Documento" at bounding box center [583, 154] width 103 height 11
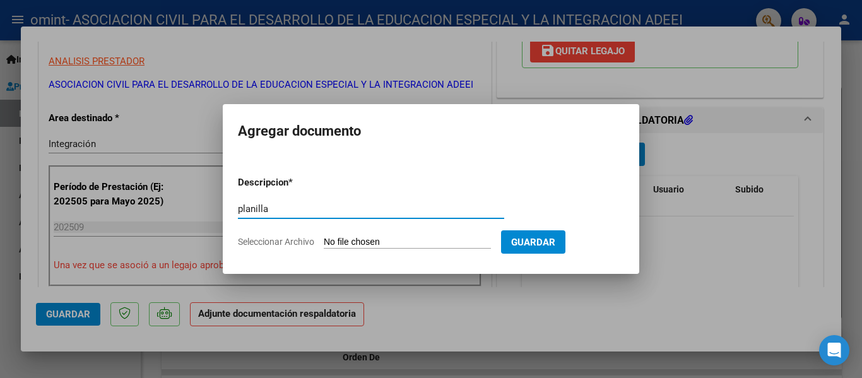
type input "planilla"
click at [400, 242] on input "Seleccionar Archivo" at bounding box center [407, 243] width 167 height 12
type input "C:\fakepath\PLANILLA SEPTIEMBRE- Landin Federico - TM..pdf"
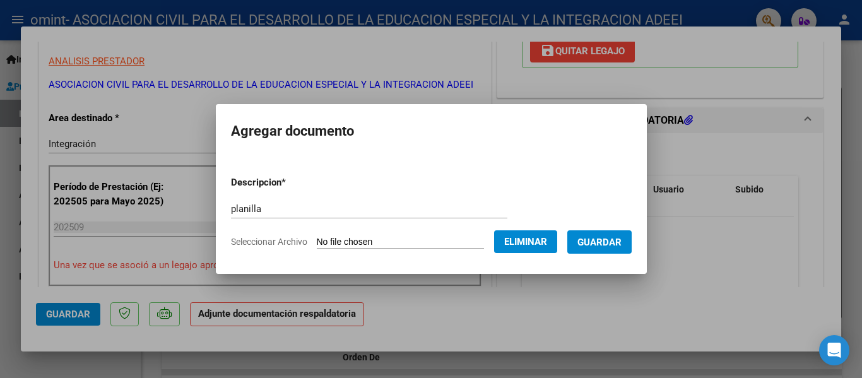
click at [610, 241] on span "Guardar" at bounding box center [600, 242] width 44 height 11
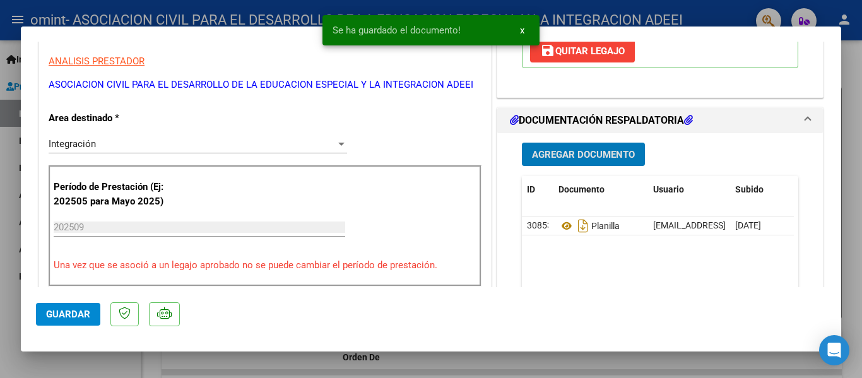
scroll to position [631, 0]
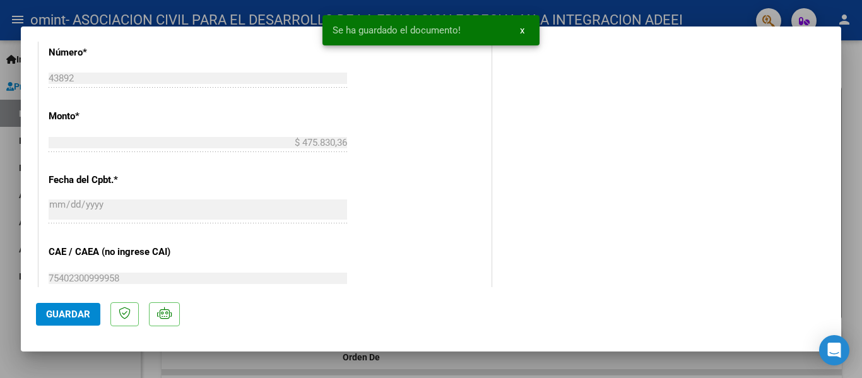
click at [90, 316] on button "Guardar" at bounding box center [68, 314] width 64 height 23
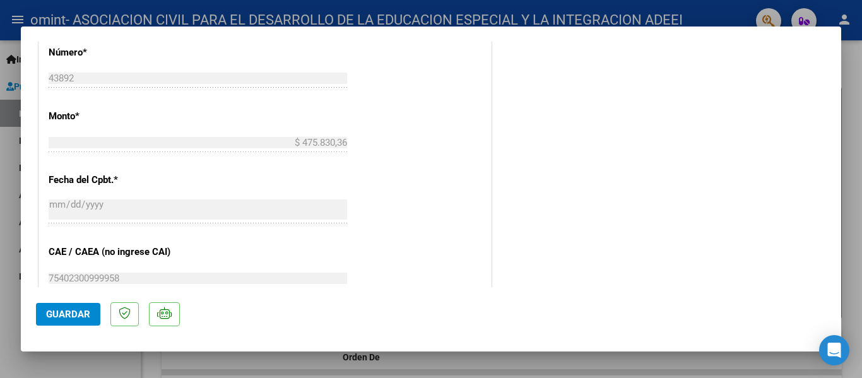
click at [687, 367] on div at bounding box center [431, 189] width 862 height 378
type input "$ 0,00"
